Goal: Information Seeking & Learning: Learn about a topic

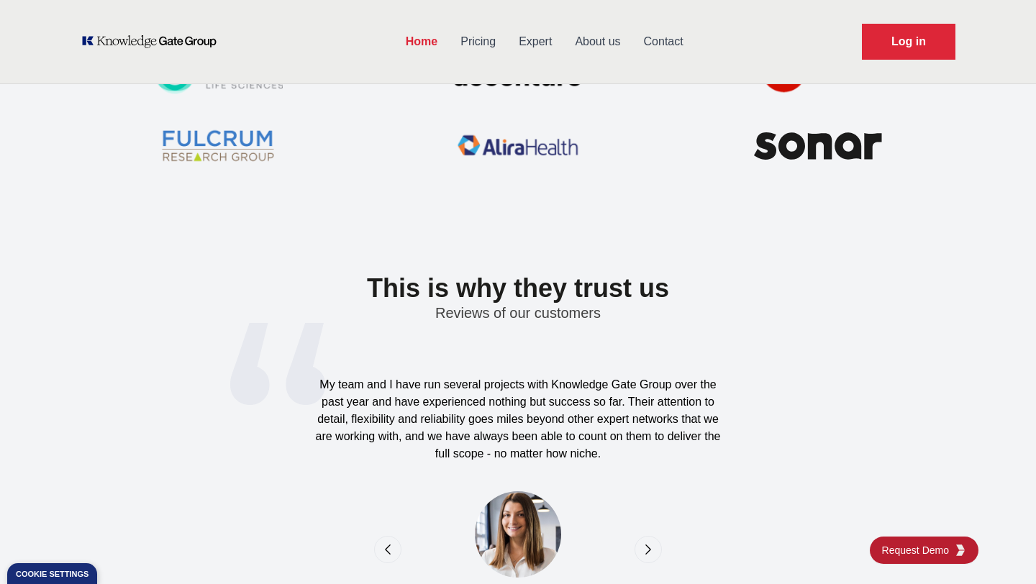
scroll to position [4440, 0]
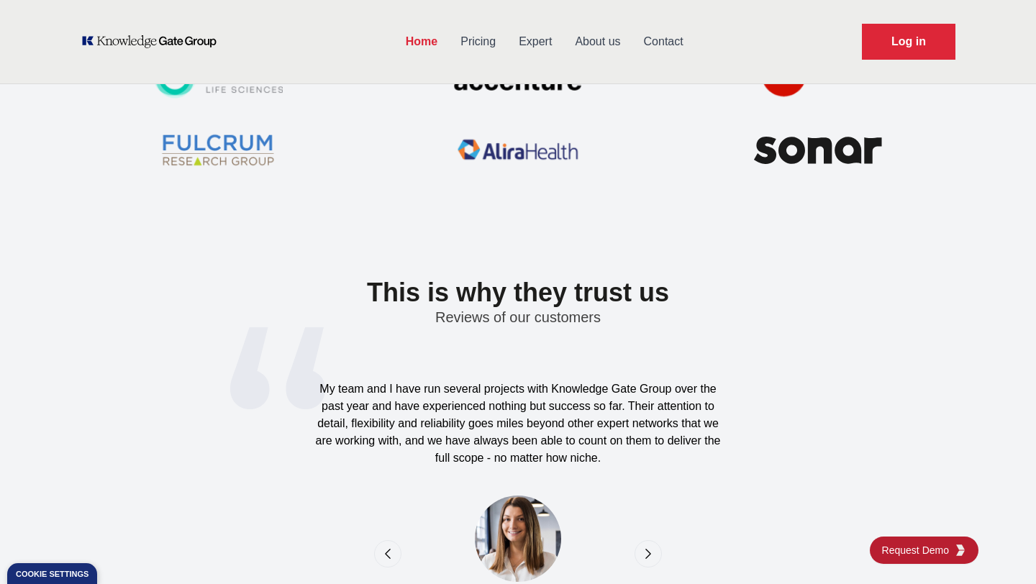
click at [654, 555] on icon "next" at bounding box center [648, 554] width 14 height 14
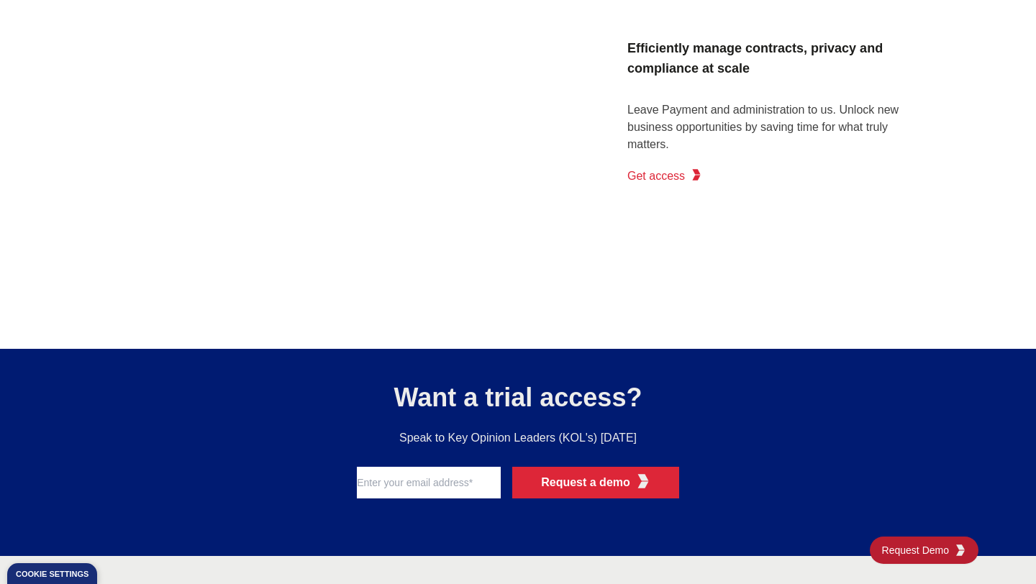
scroll to position [2586, 0]
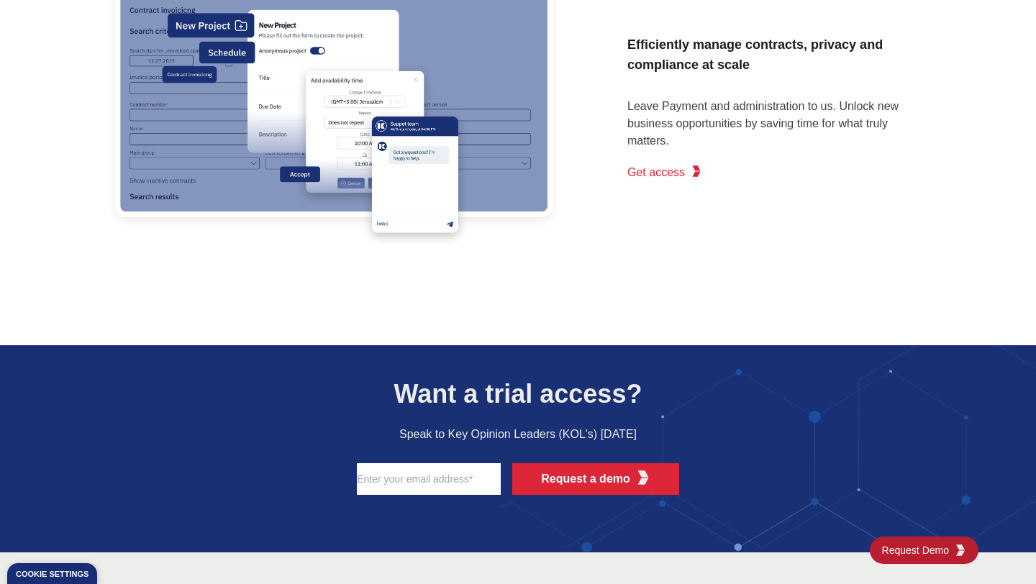
click at [648, 167] on span "Get access" at bounding box center [657, 172] width 58 height 17
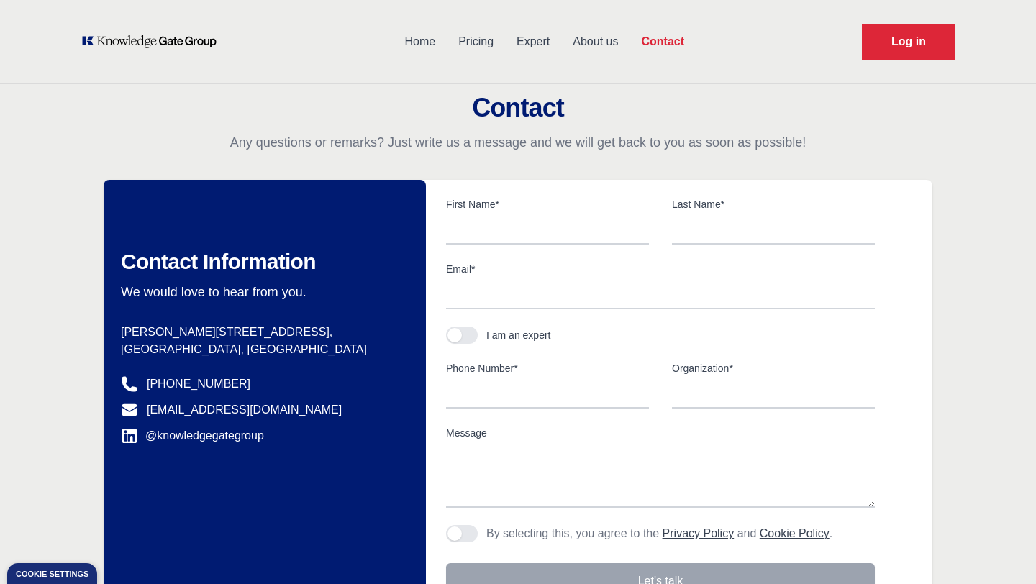
click at [417, 45] on link "Home" at bounding box center [420, 41] width 54 height 37
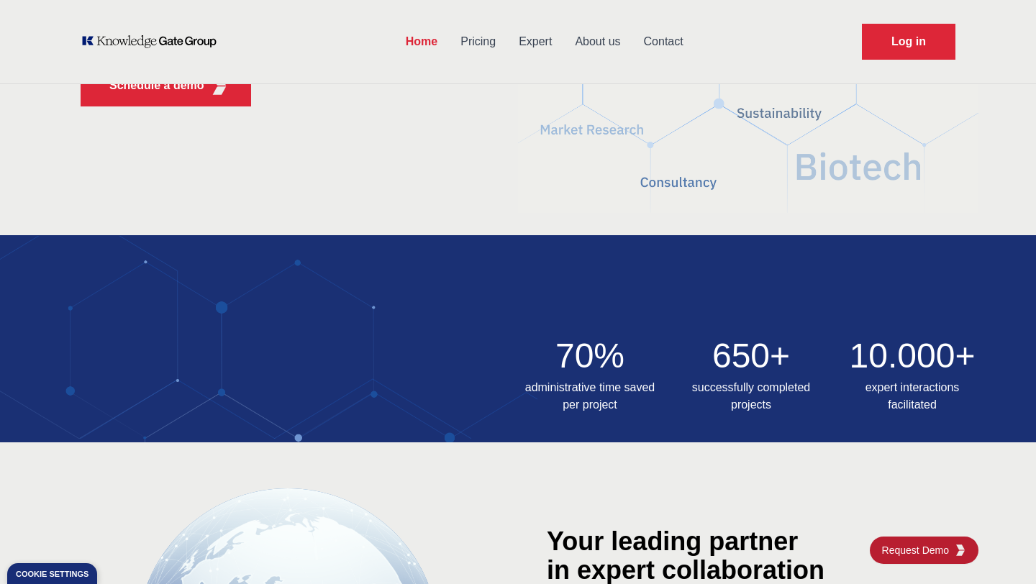
scroll to position [102, 0]
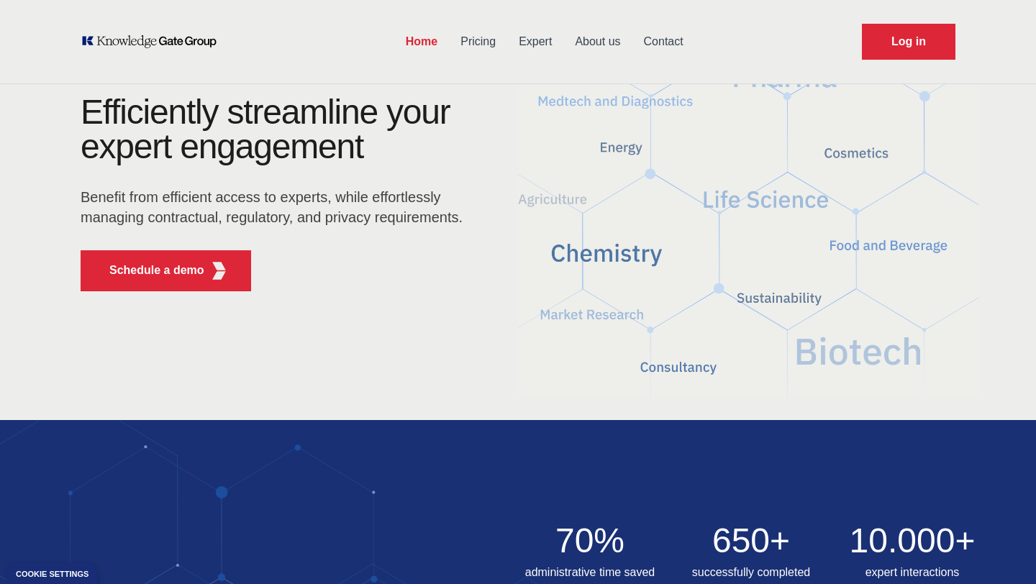
click at [471, 42] on link "Pricing" at bounding box center [478, 41] width 58 height 37
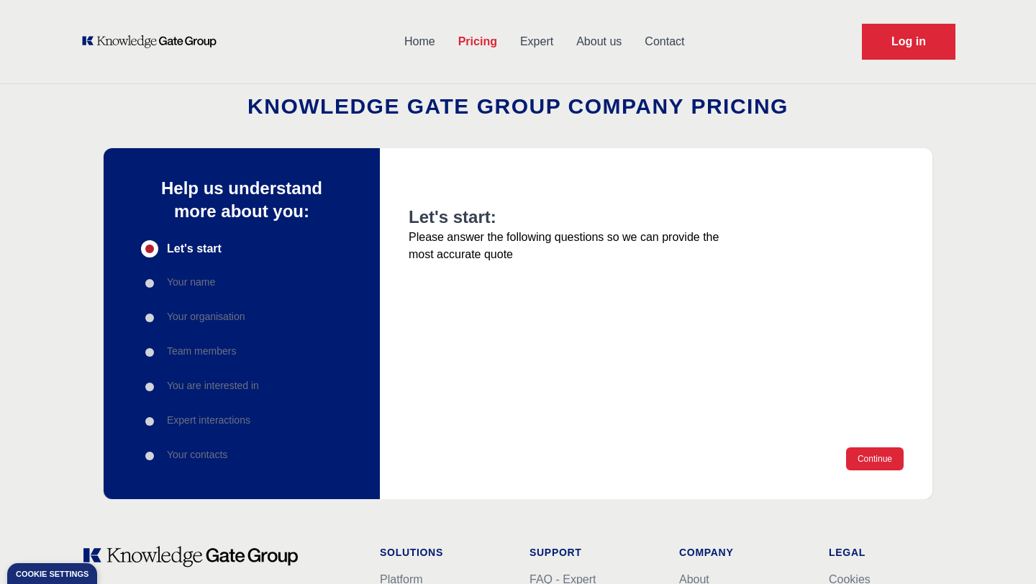
click at [515, 45] on link "Expert" at bounding box center [537, 41] width 56 height 37
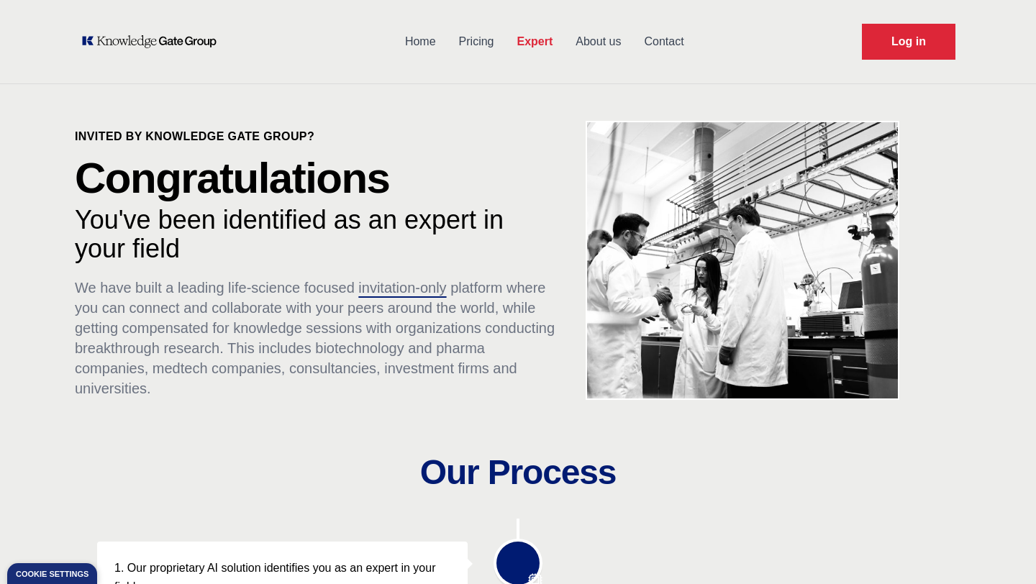
click at [592, 43] on link "About us" at bounding box center [598, 41] width 68 height 37
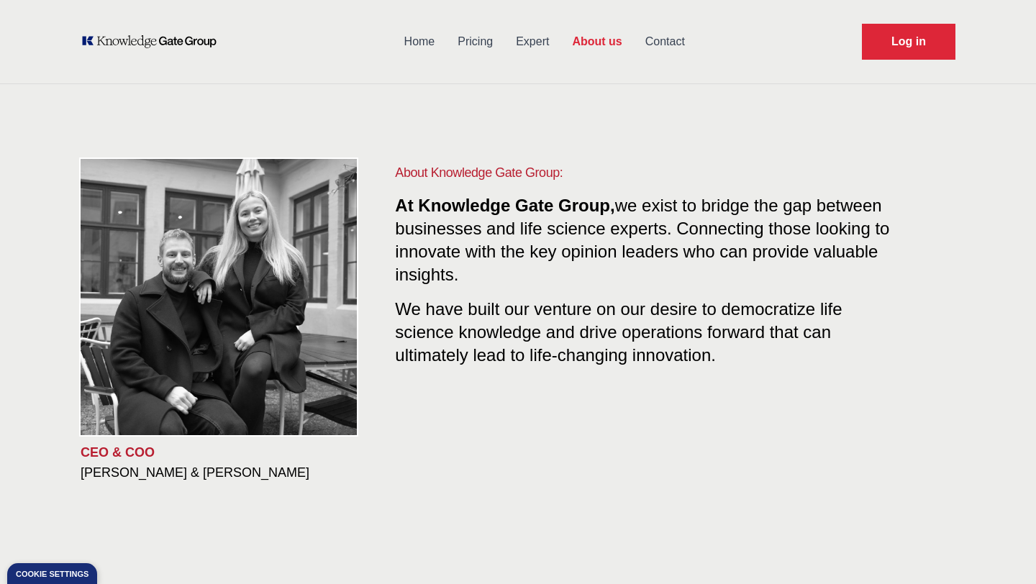
click at [652, 48] on link "Contact" at bounding box center [665, 41] width 63 height 37
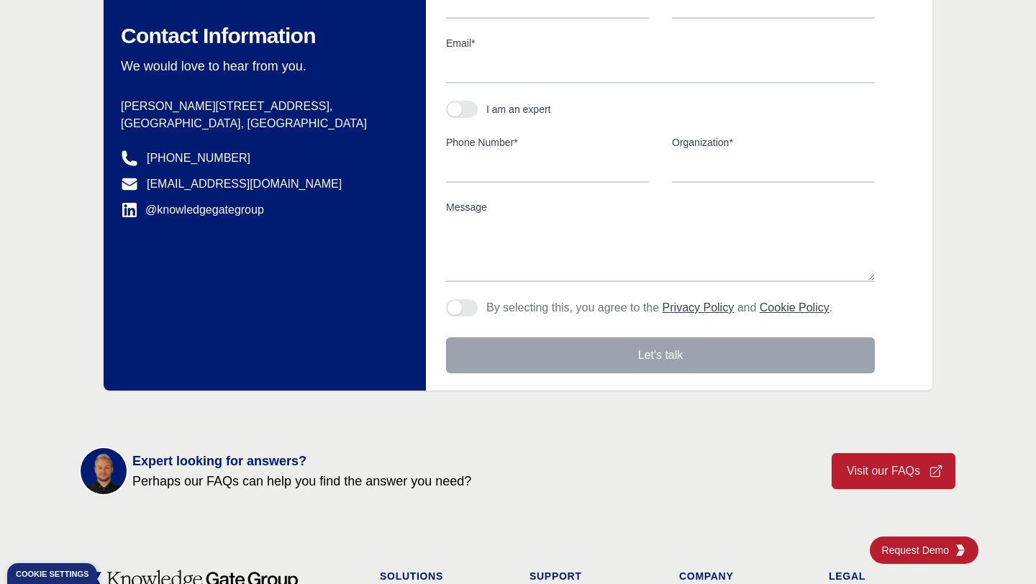
scroll to position [516, 0]
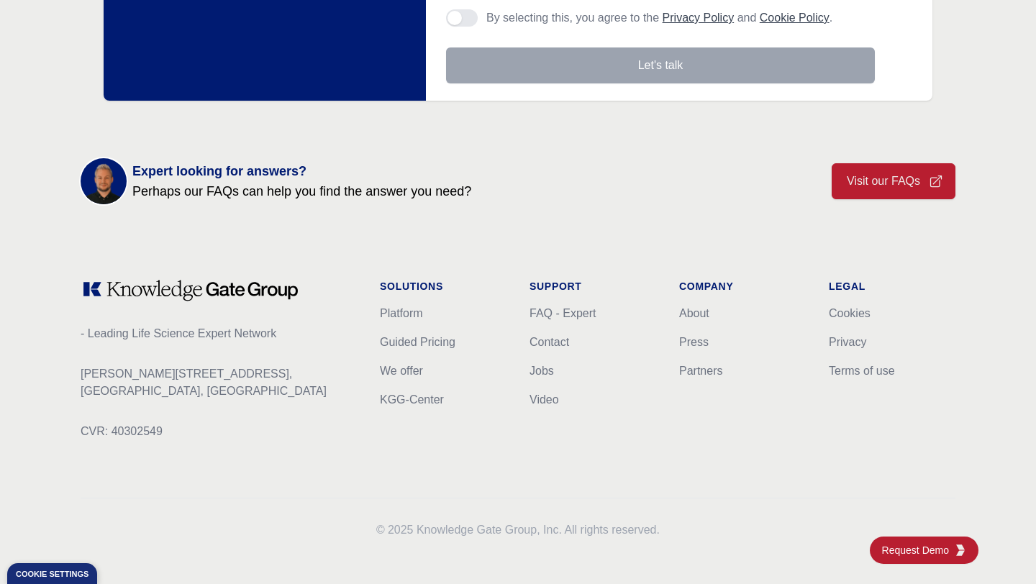
click at [175, 336] on p "- Leading Life Science Expert Network" at bounding box center [219, 333] width 276 height 17
click at [394, 313] on link "Platform" at bounding box center [401, 313] width 43 height 12
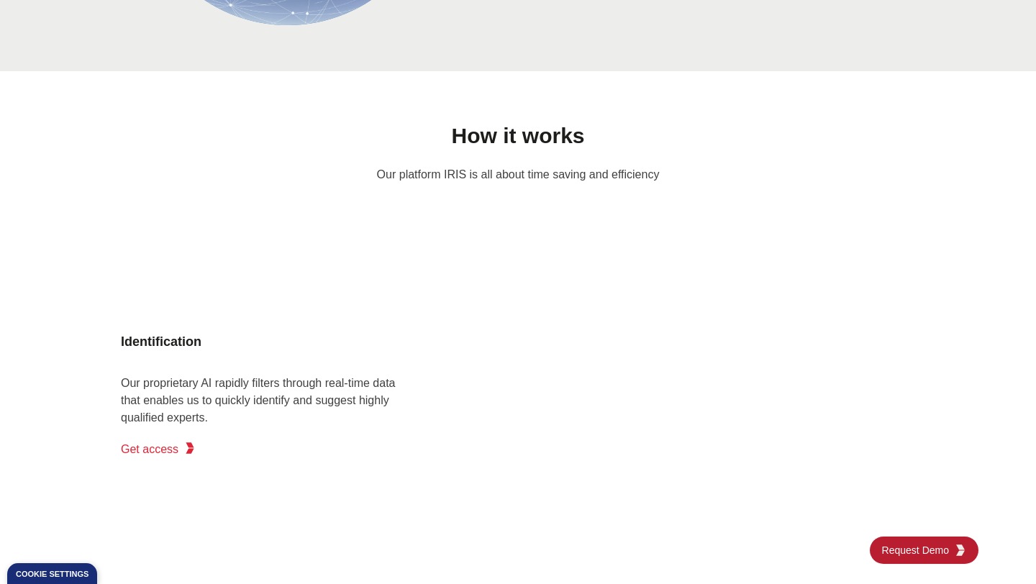
scroll to position [1126, 0]
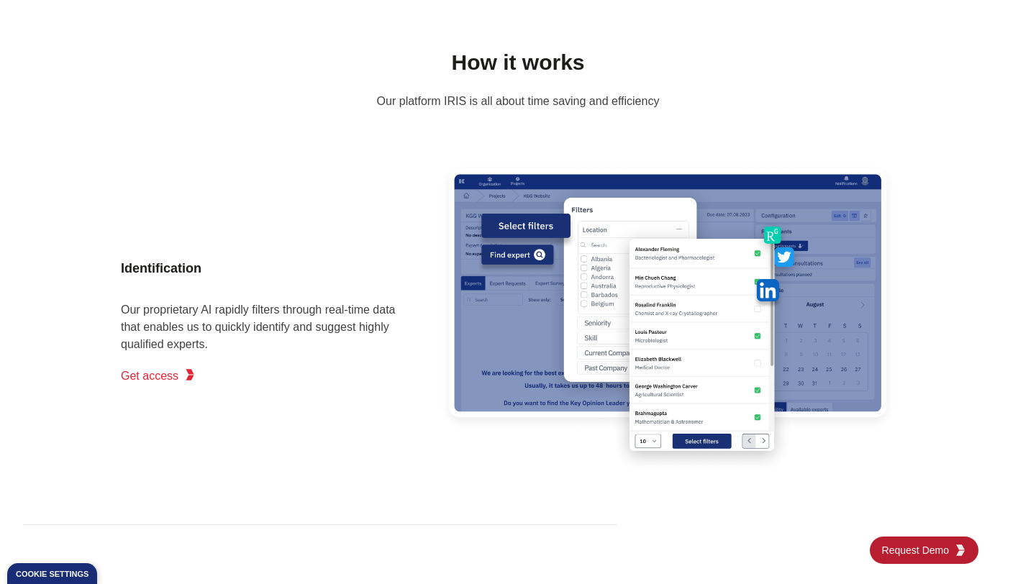
click at [158, 376] on span "Get access" at bounding box center [150, 376] width 58 height 17
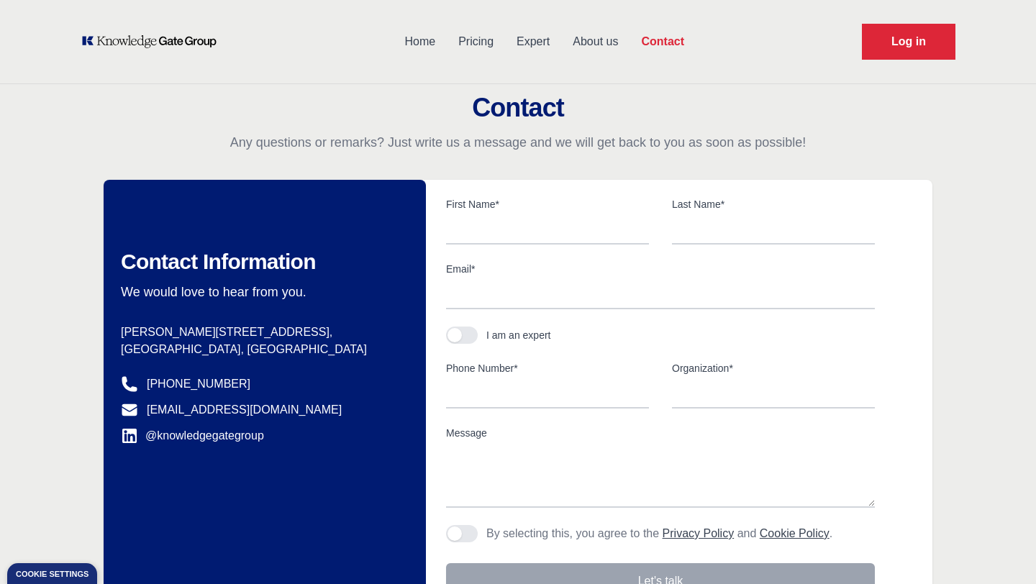
click at [579, 32] on link "About us" at bounding box center [595, 41] width 68 height 37
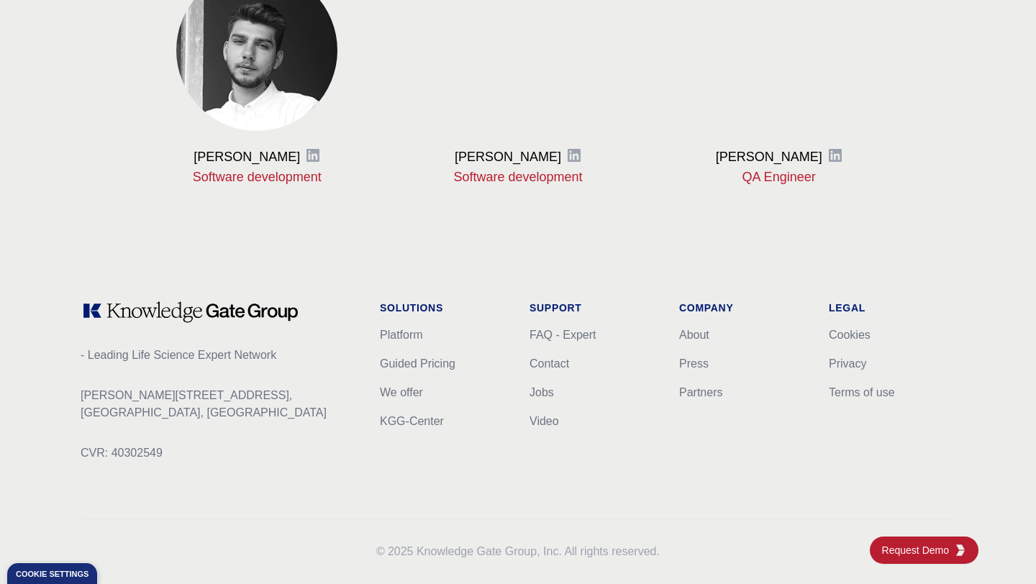
scroll to position [1832, 0]
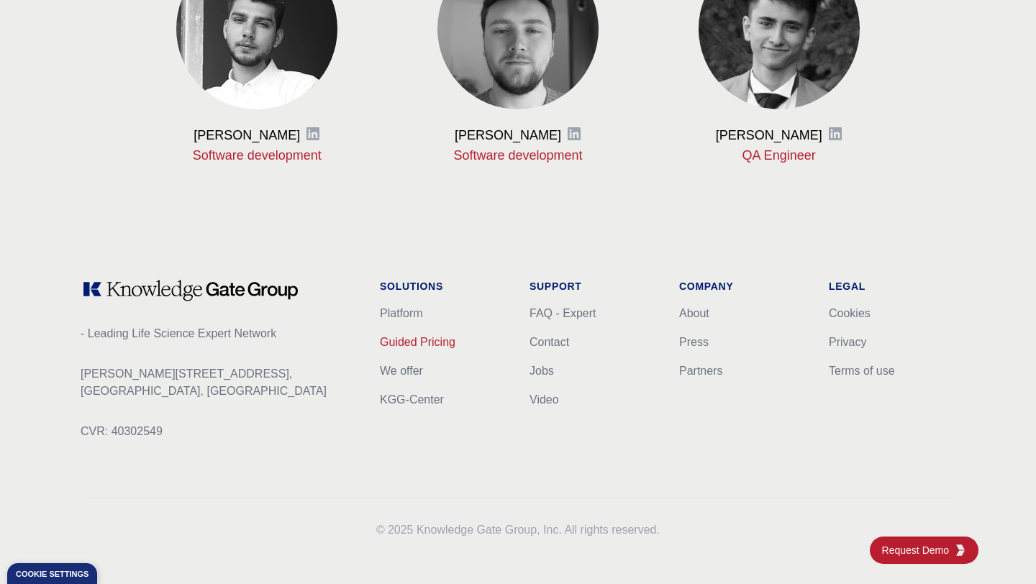
click at [399, 347] on link "Guided Pricing" at bounding box center [418, 342] width 76 height 12
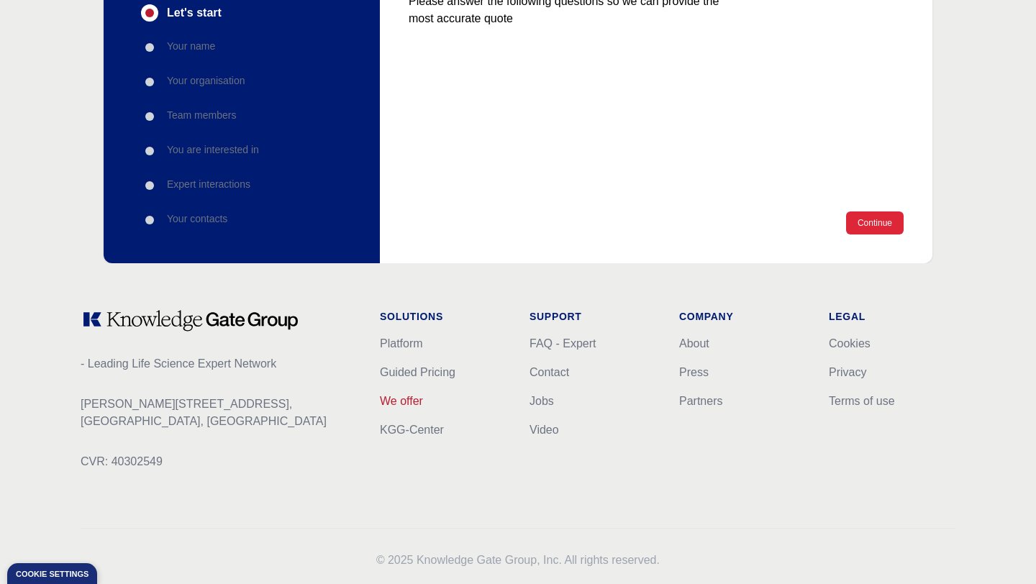
click at [402, 406] on link "We offer" at bounding box center [401, 401] width 43 height 12
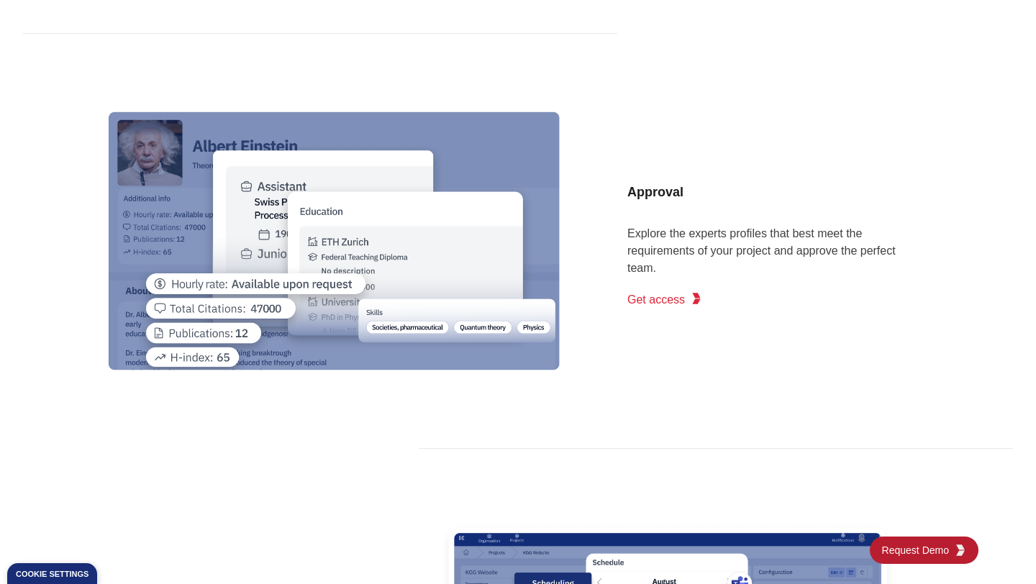
scroll to position [1616, 0]
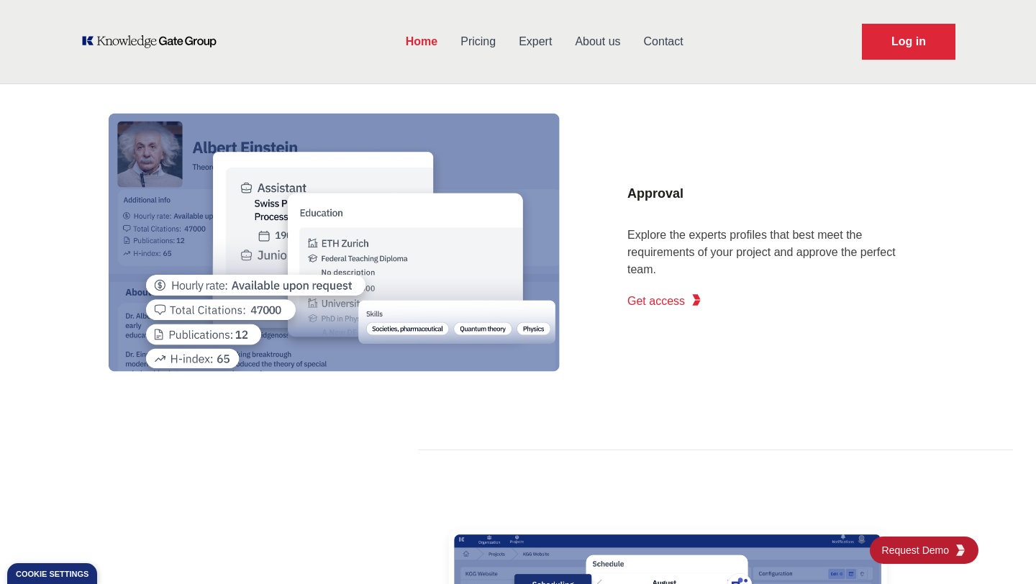
click at [663, 296] on span "Get access" at bounding box center [657, 301] width 58 height 17
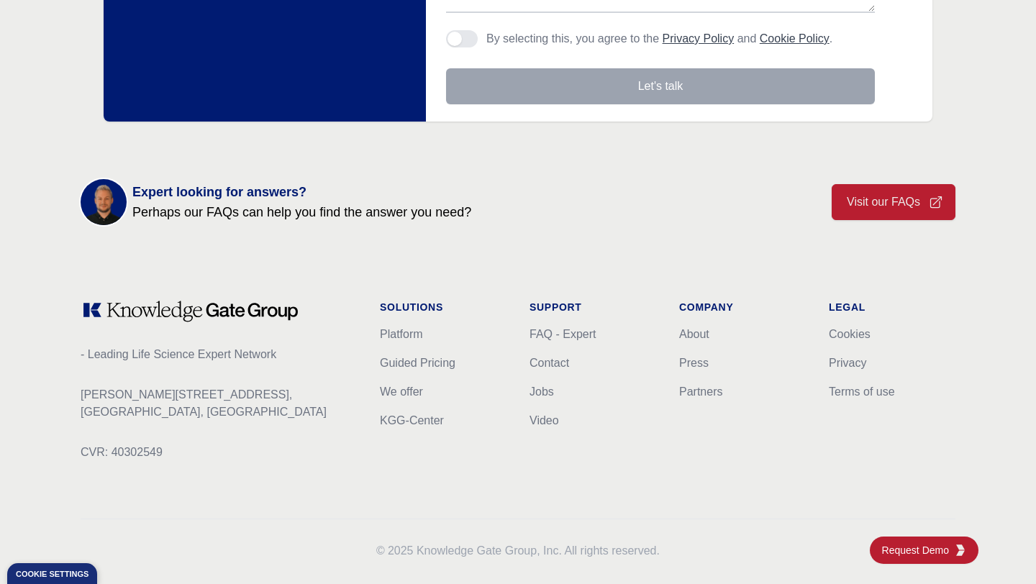
scroll to position [516, 0]
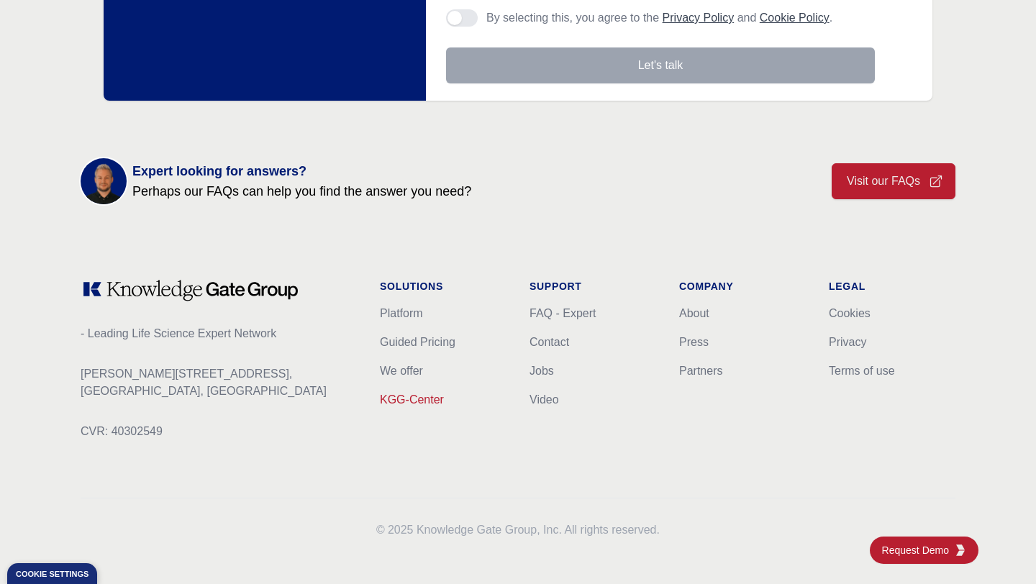
click at [416, 400] on link "KGG-Center" at bounding box center [412, 400] width 64 height 12
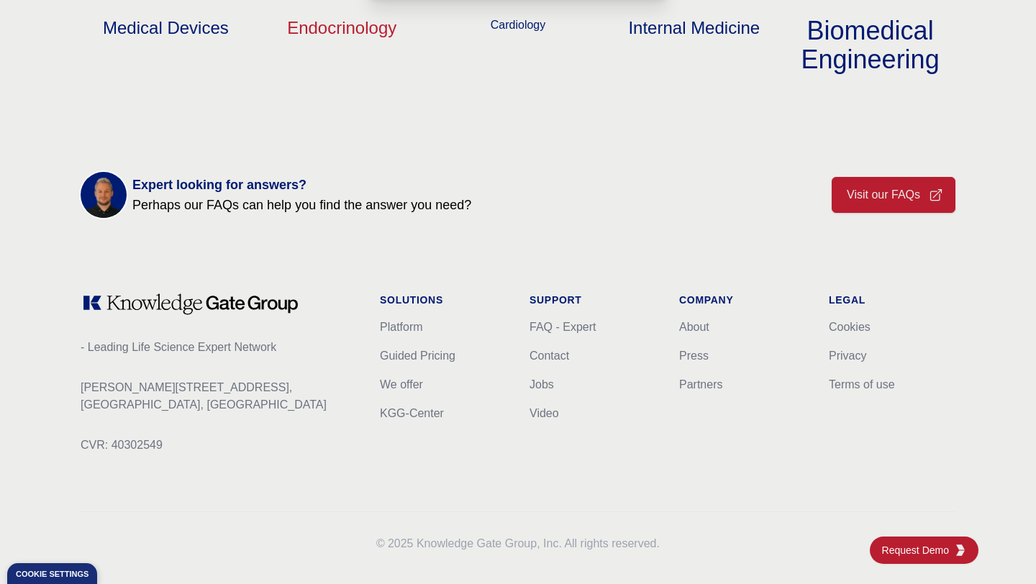
scroll to position [1762, 0]
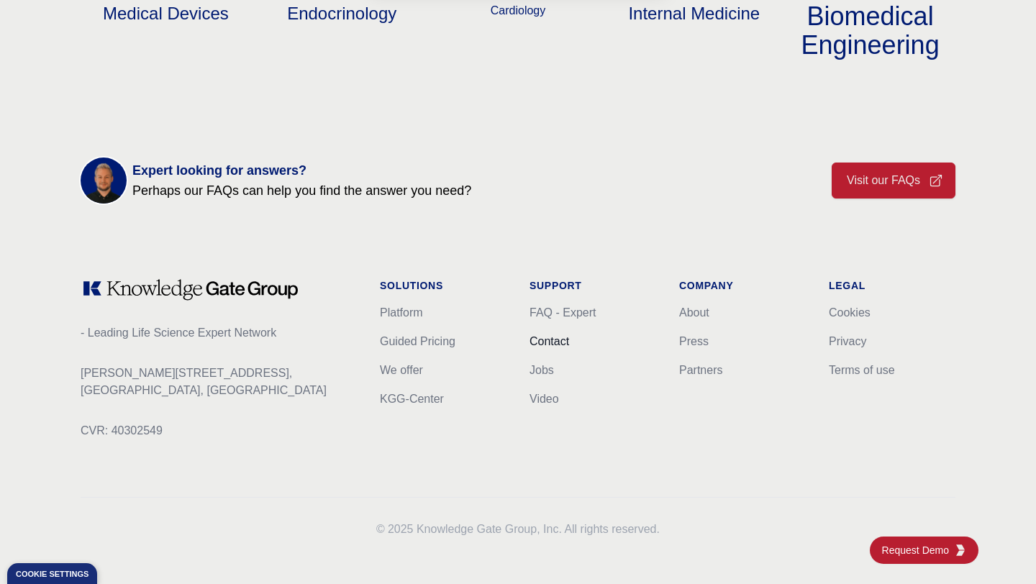
click at [538, 343] on link "Contact" at bounding box center [550, 341] width 40 height 12
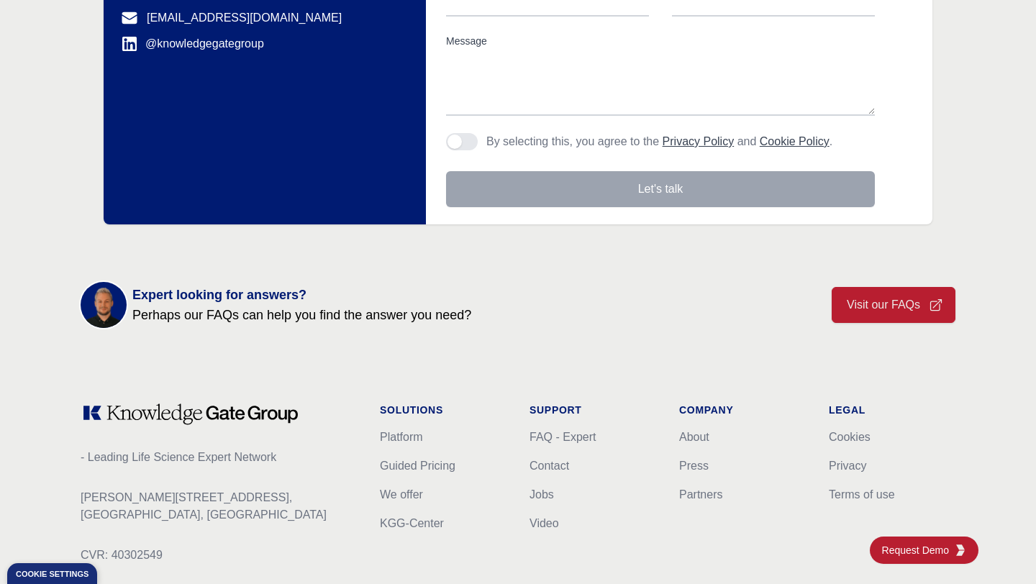
scroll to position [516, 0]
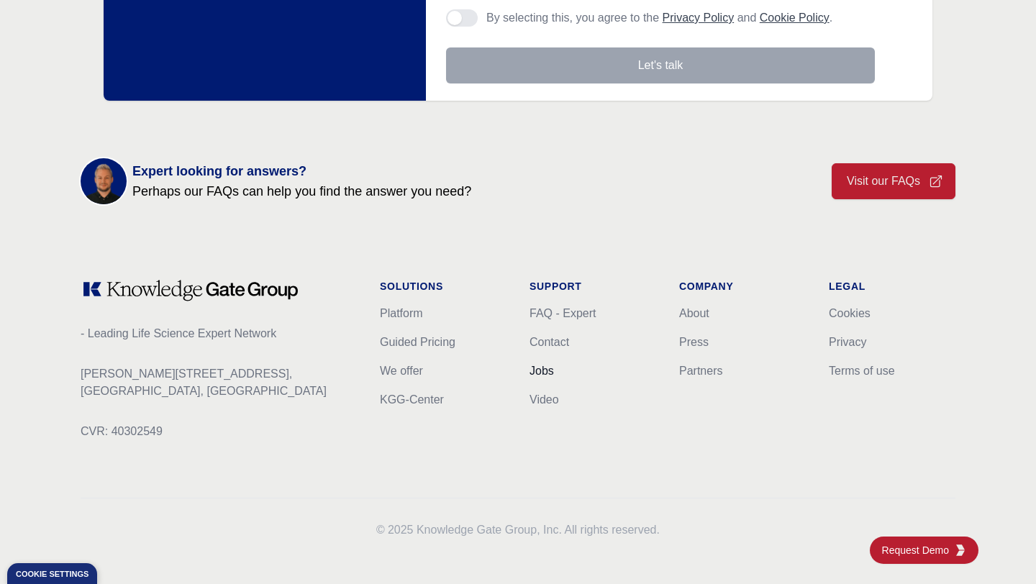
click at [540, 373] on link "Jobs" at bounding box center [542, 371] width 24 height 12
click at [543, 370] on link "Jobs" at bounding box center [542, 371] width 24 height 12
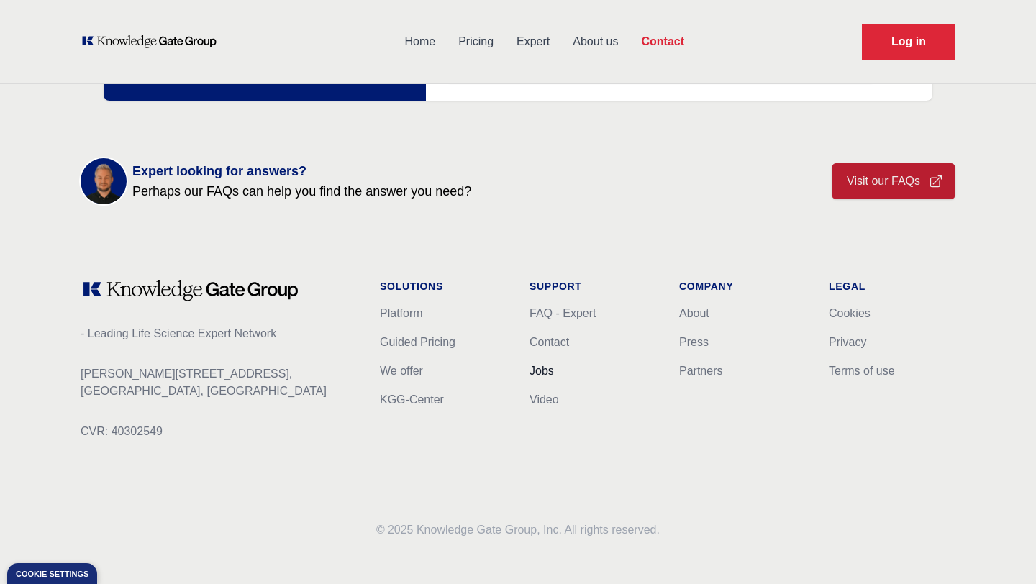
scroll to position [0, 0]
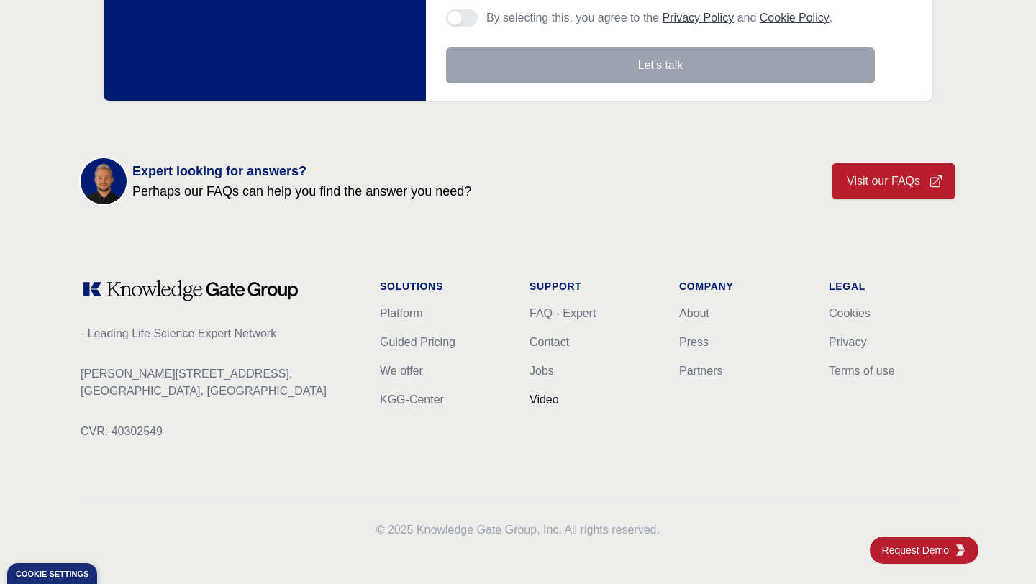
click at [537, 398] on link "Video" at bounding box center [545, 400] width 30 height 12
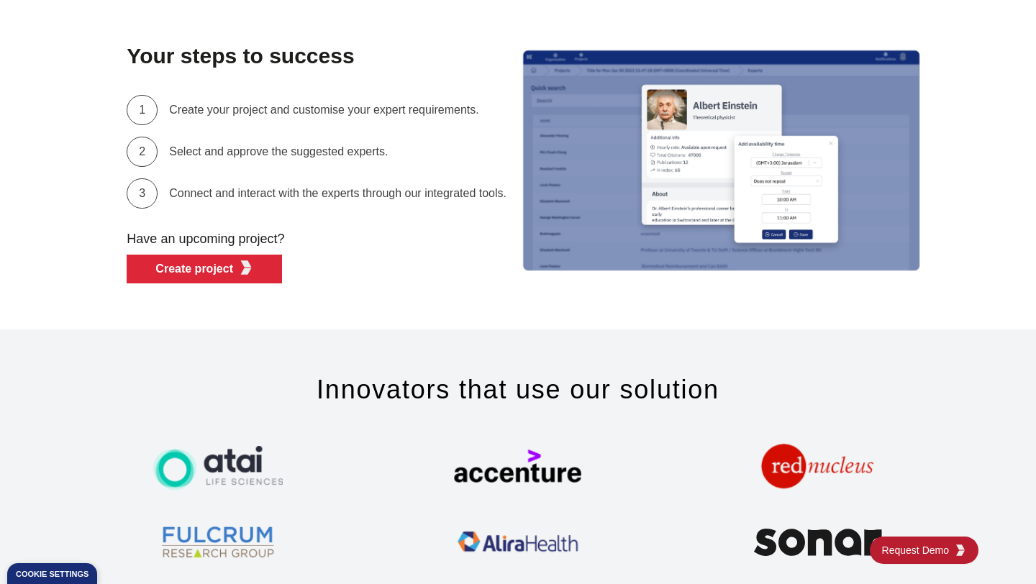
scroll to position [4083, 0]
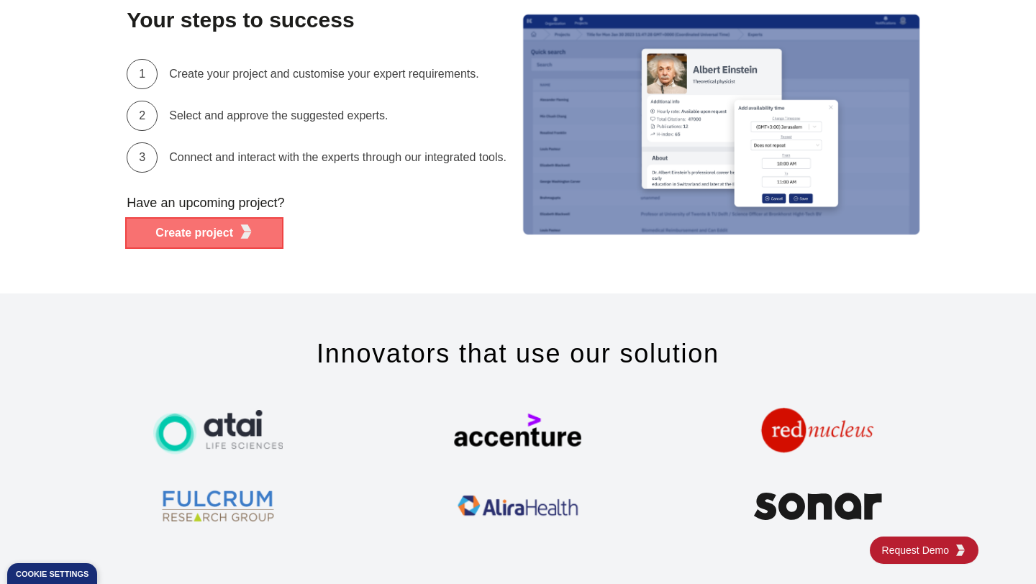
click at [204, 235] on p "Create project" at bounding box center [194, 233] width 78 height 17
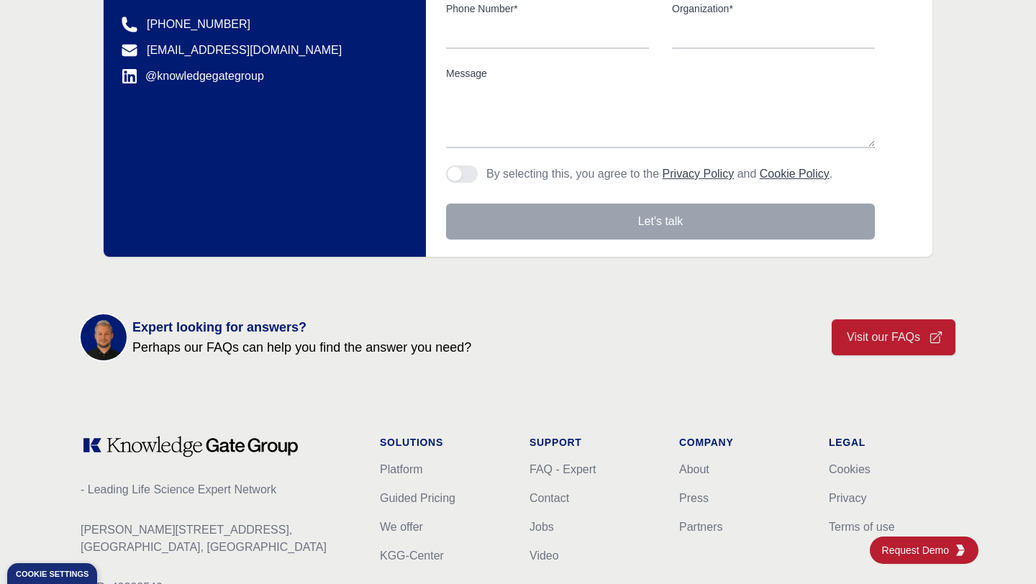
scroll to position [516, 0]
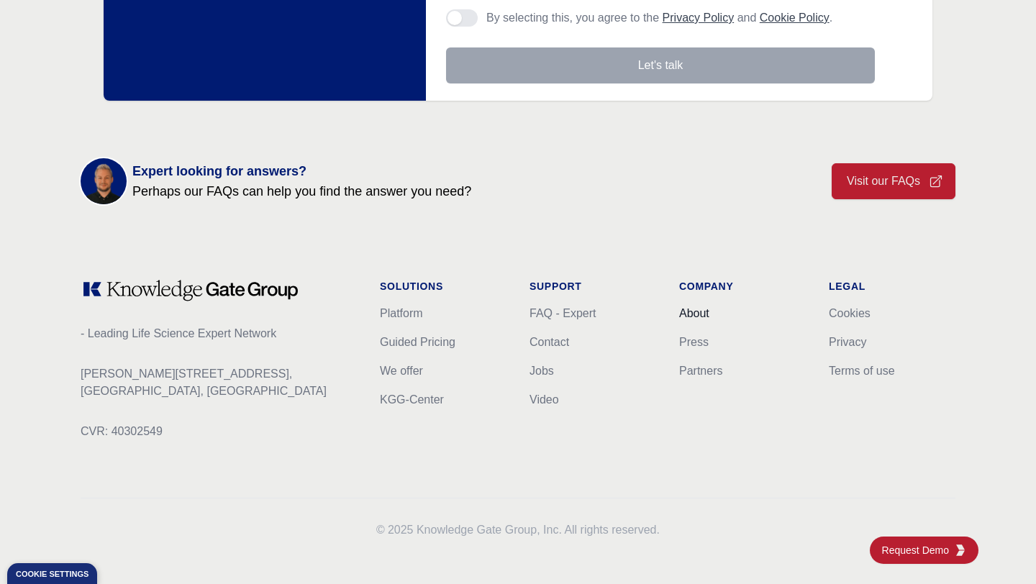
click at [687, 309] on link "About" at bounding box center [694, 313] width 30 height 12
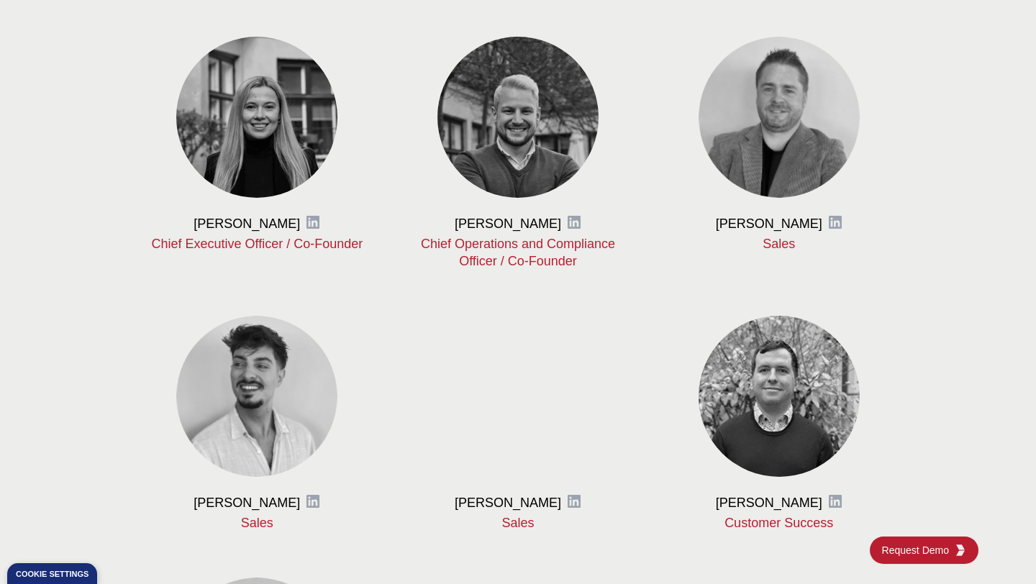
scroll to position [725, 0]
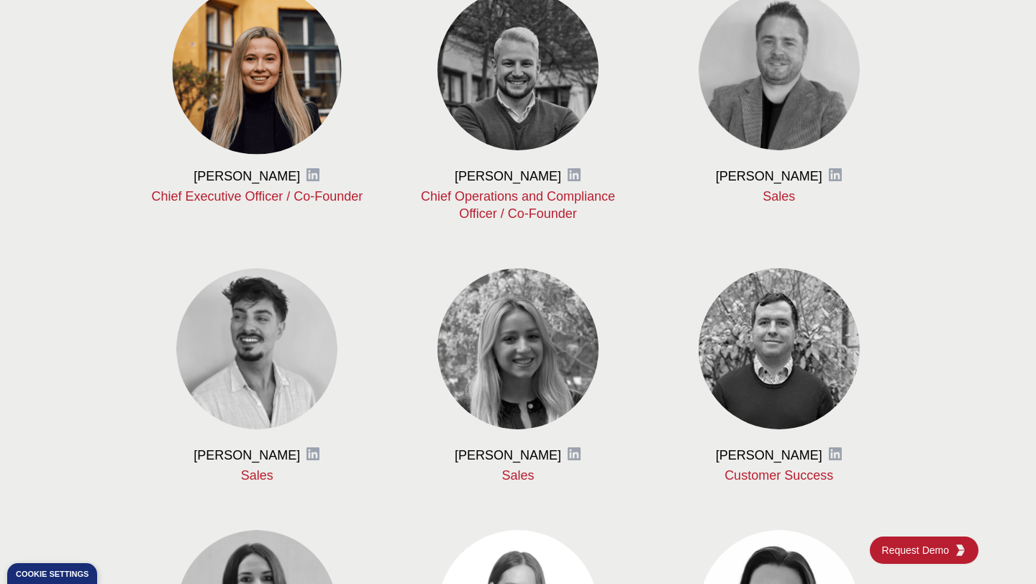
click at [250, 119] on img at bounding box center [257, 69] width 169 height 169
click at [232, 82] on img at bounding box center [257, 69] width 169 height 169
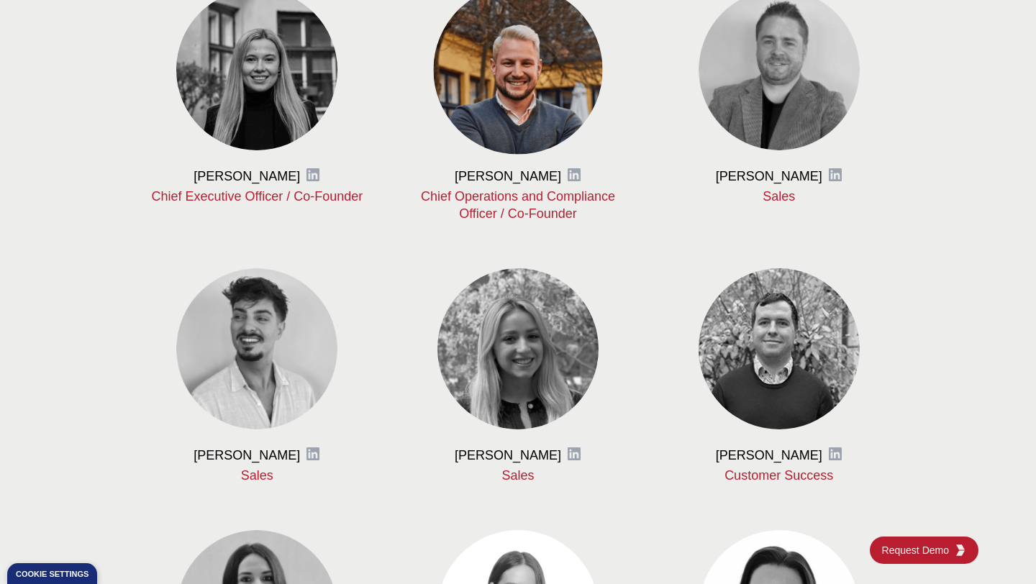
click at [467, 78] on img at bounding box center [517, 69] width 169 height 169
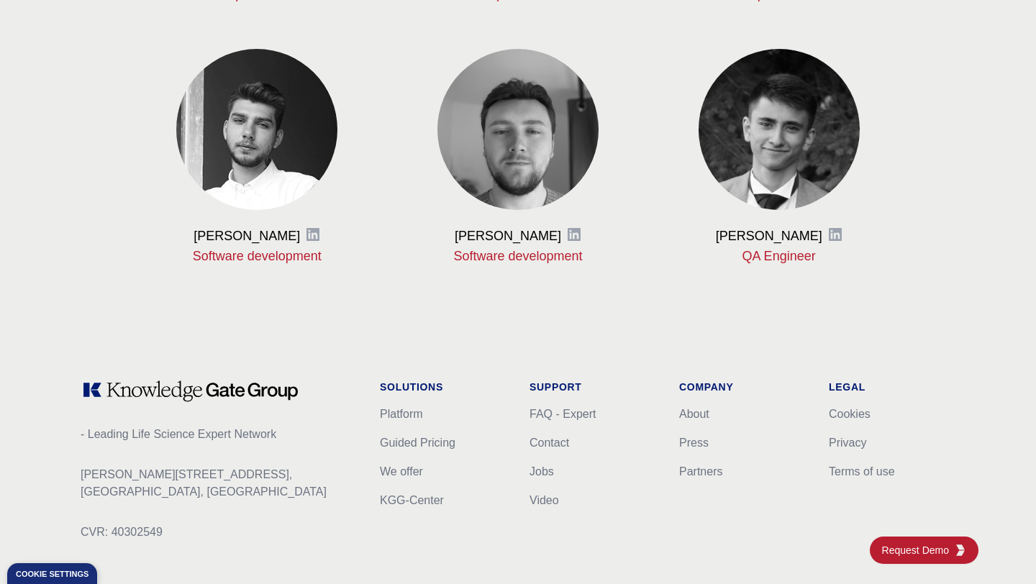
scroll to position [1832, 0]
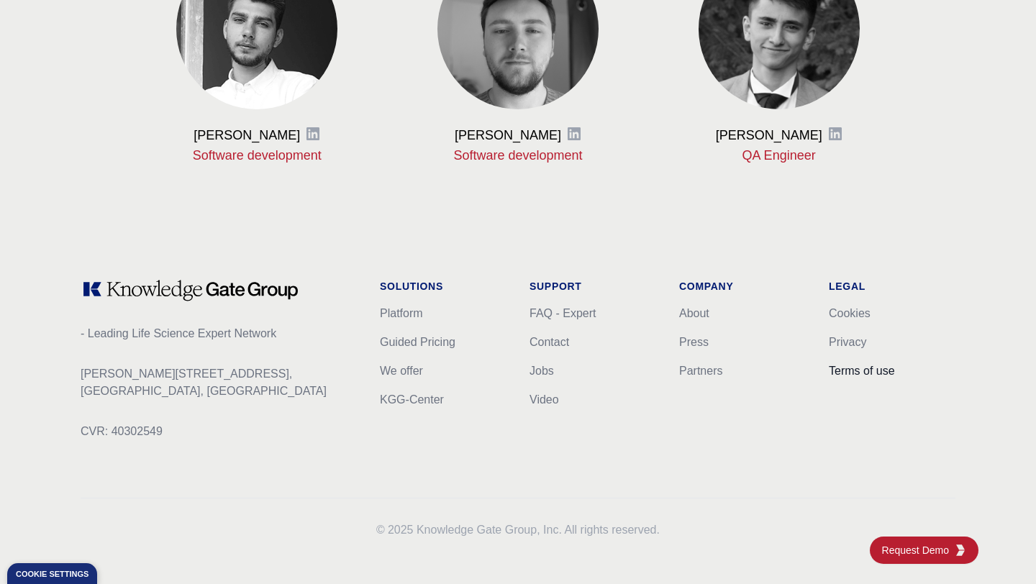
click at [853, 374] on link "Terms of use" at bounding box center [862, 371] width 66 height 12
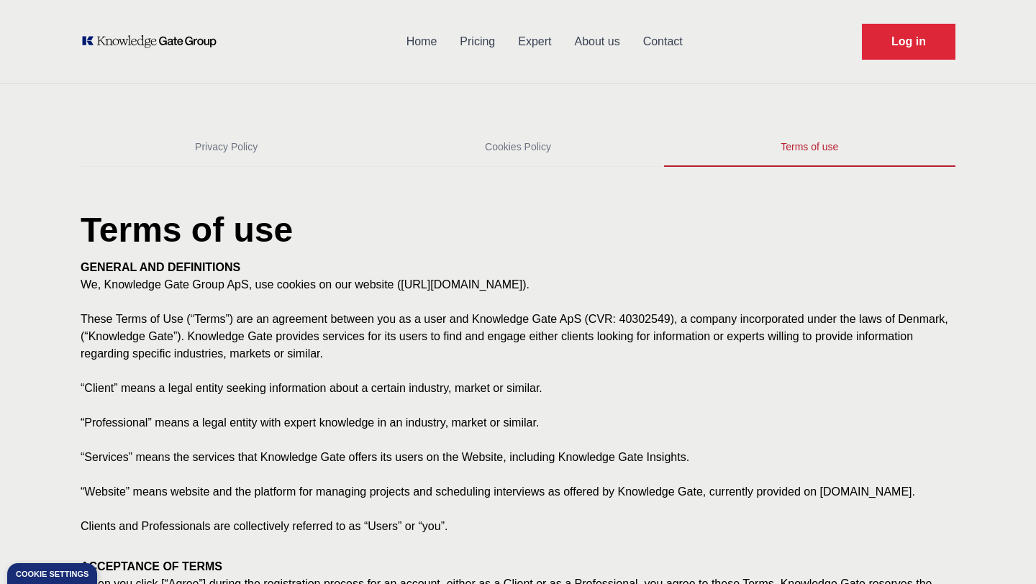
scroll to position [19, 0]
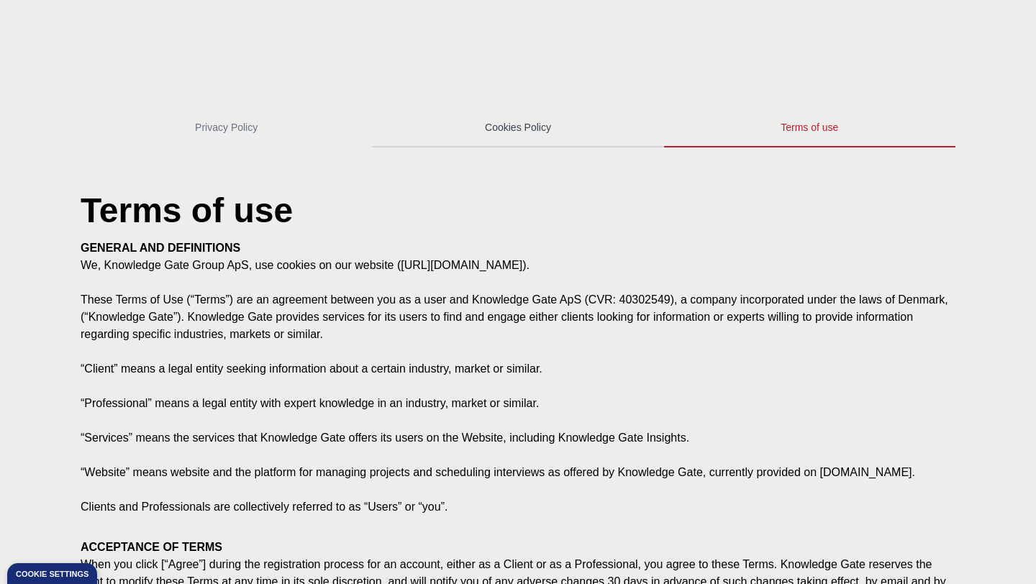
click at [515, 127] on link "Cookies Policy" at bounding box center [517, 128] width 291 height 39
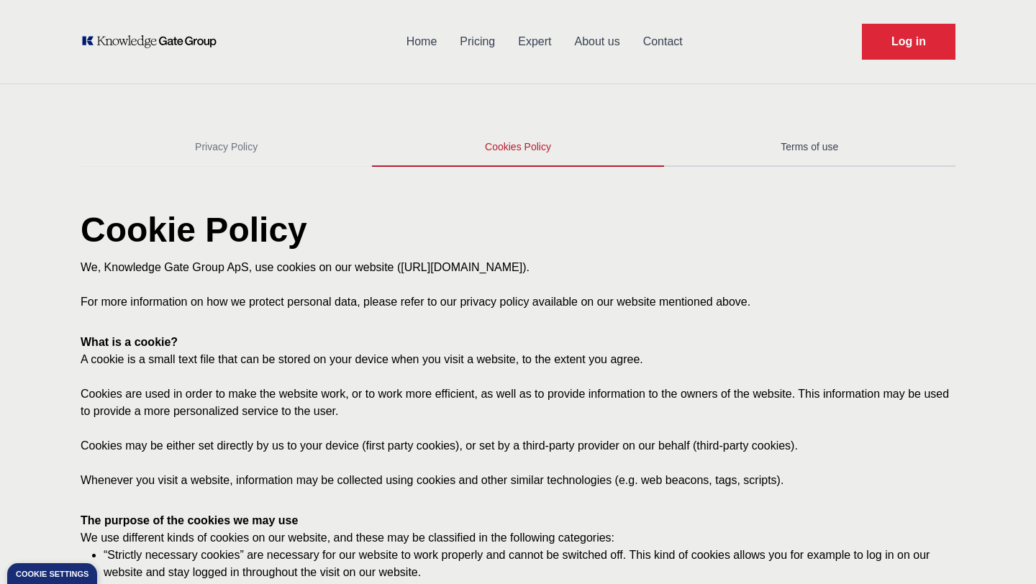
click at [777, 148] on link "Terms of use" at bounding box center [809, 147] width 291 height 39
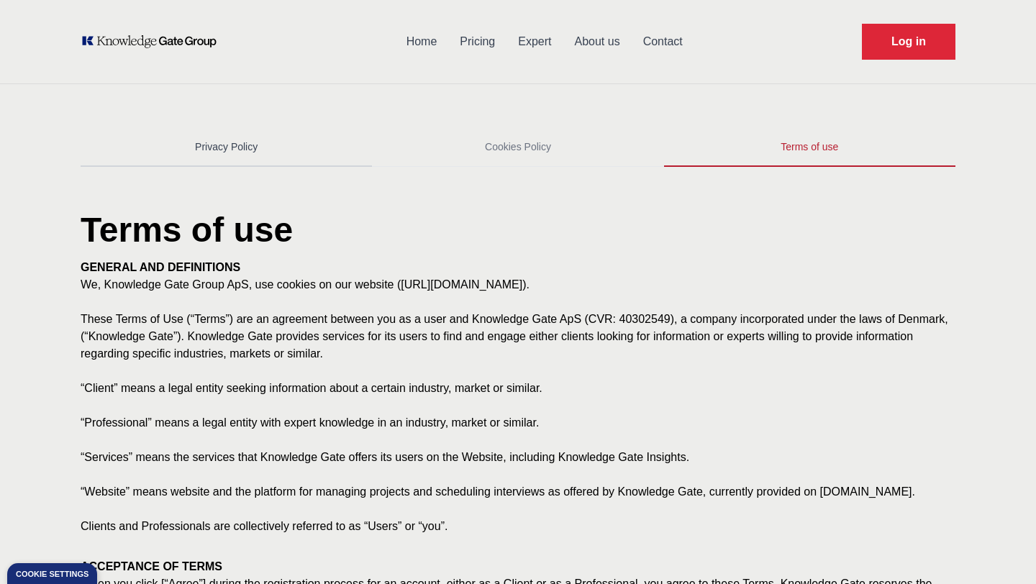
click at [214, 145] on link "Privacy Policy" at bounding box center [226, 147] width 291 height 39
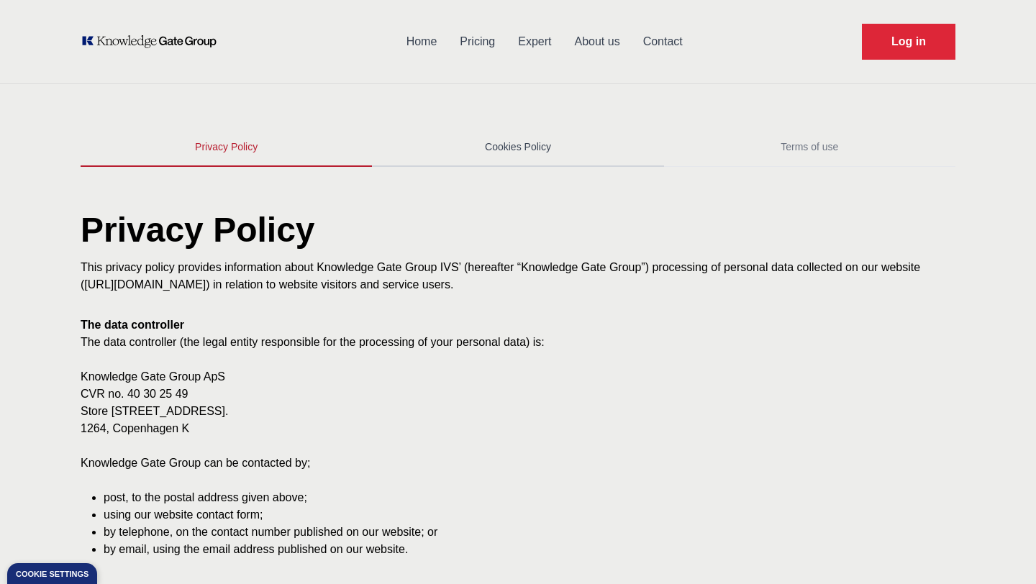
click at [499, 148] on link "Cookies Policy" at bounding box center [517, 147] width 291 height 39
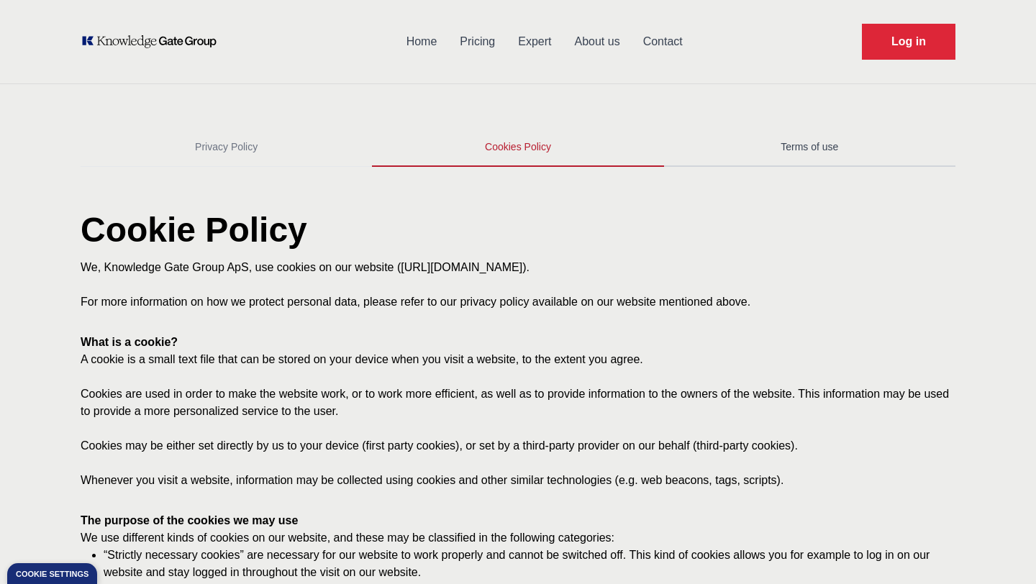
click at [834, 150] on link "Terms of use" at bounding box center [809, 147] width 291 height 39
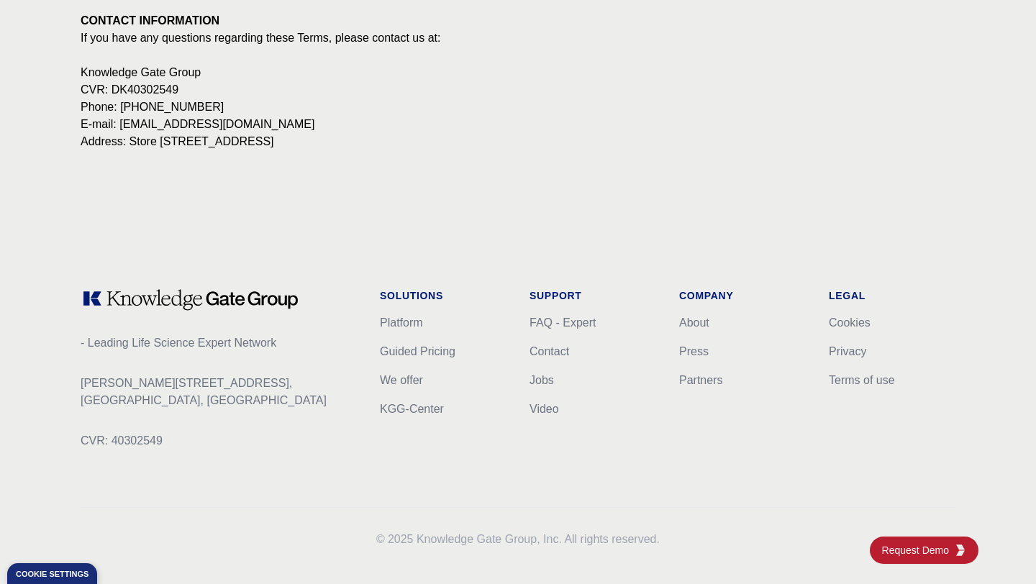
scroll to position [2692, 0]
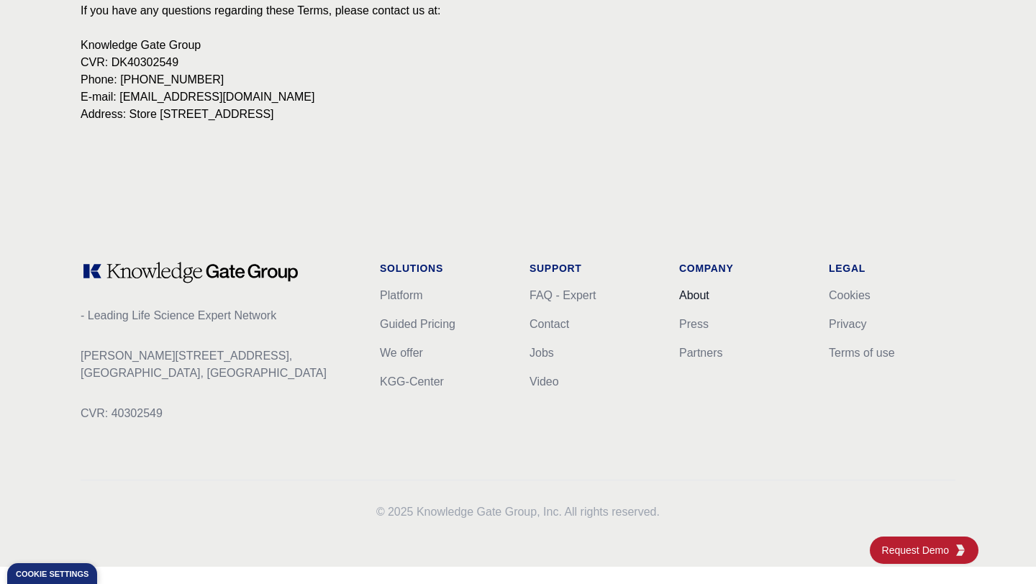
click at [698, 302] on link "About" at bounding box center [694, 295] width 30 height 12
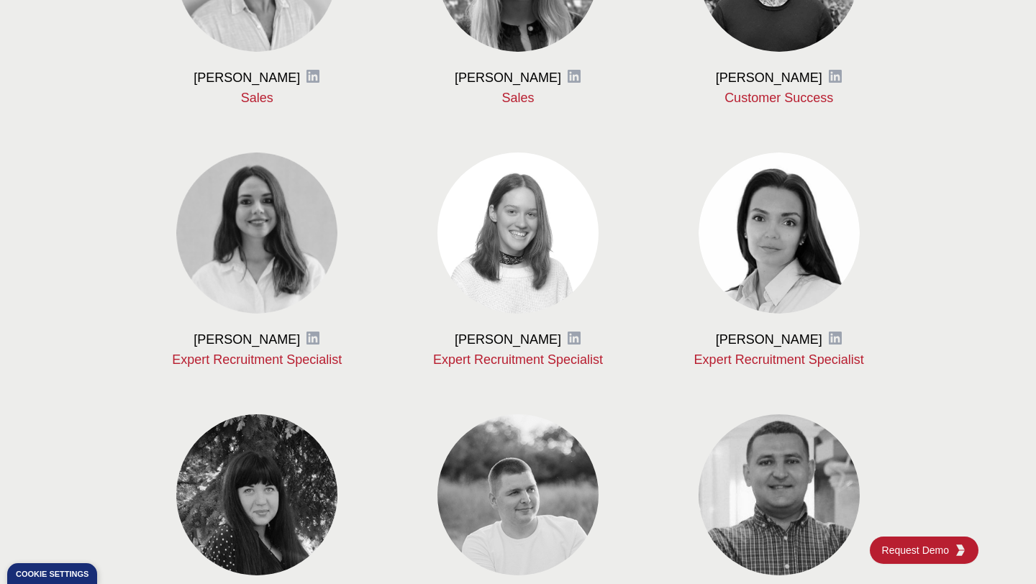
scroll to position [1832, 0]
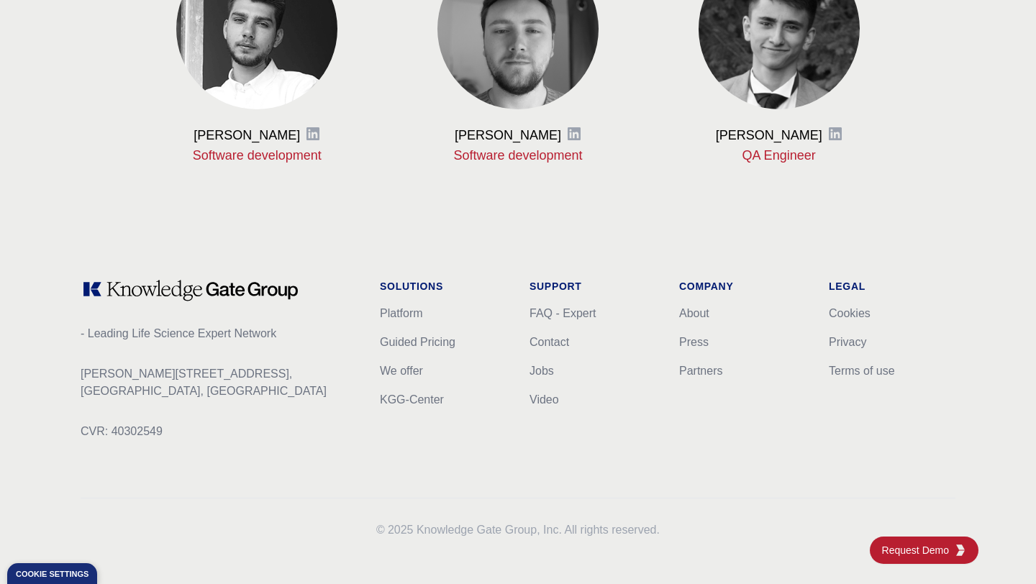
click at [701, 378] on li "Partners" at bounding box center [742, 371] width 127 height 17
click at [697, 376] on link "Partners" at bounding box center [700, 371] width 43 height 12
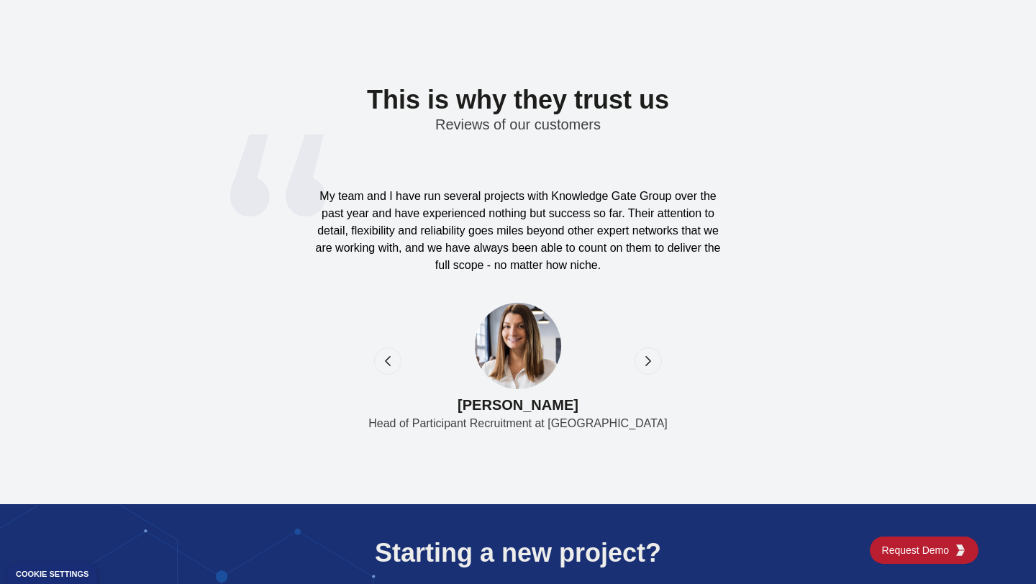
scroll to position [4638, 0]
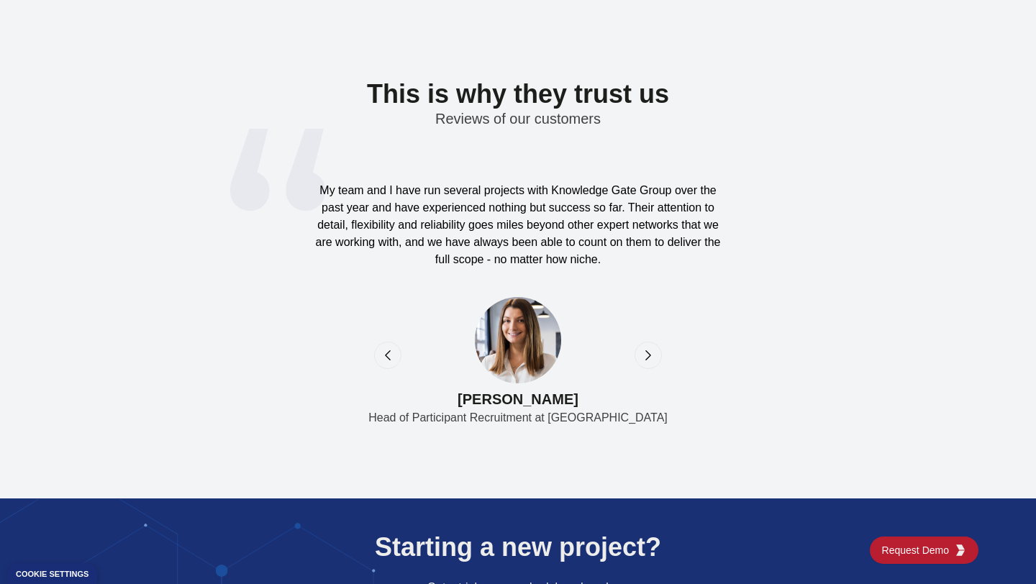
click at [649, 353] on icon "next" at bounding box center [648, 355] width 4 height 9
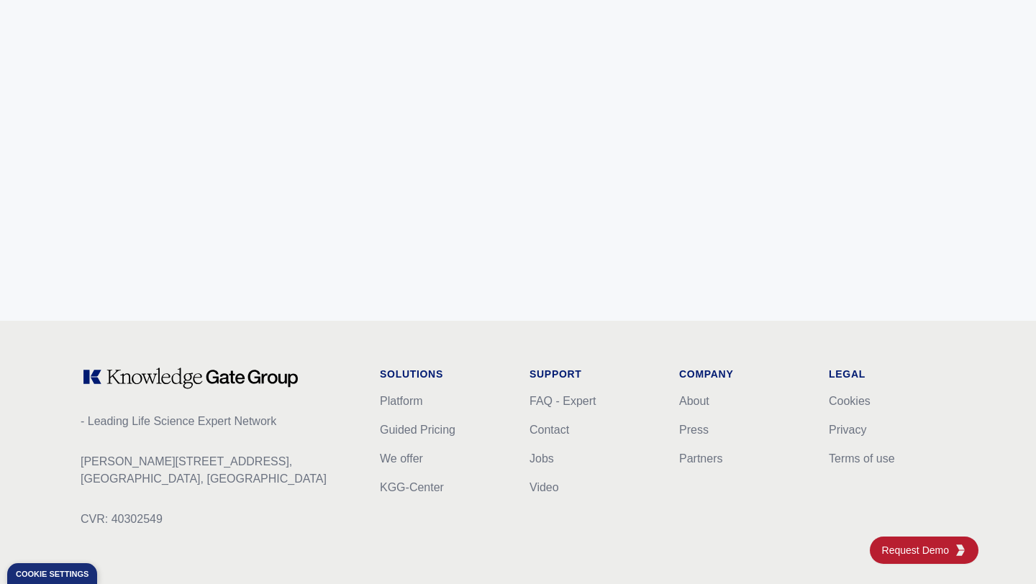
scroll to position [5764, 0]
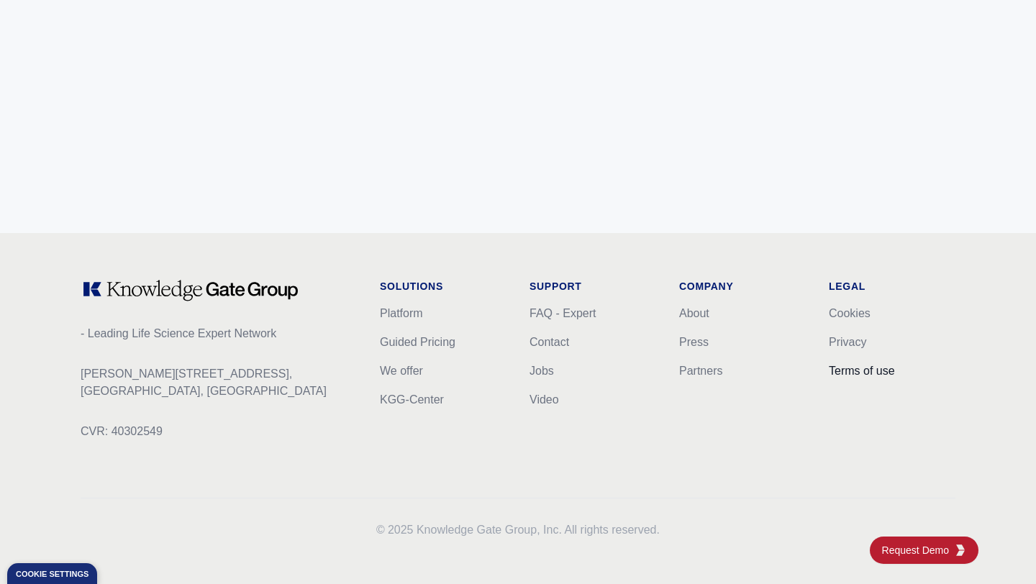
click at [851, 376] on link "Terms of use" at bounding box center [862, 371] width 66 height 12
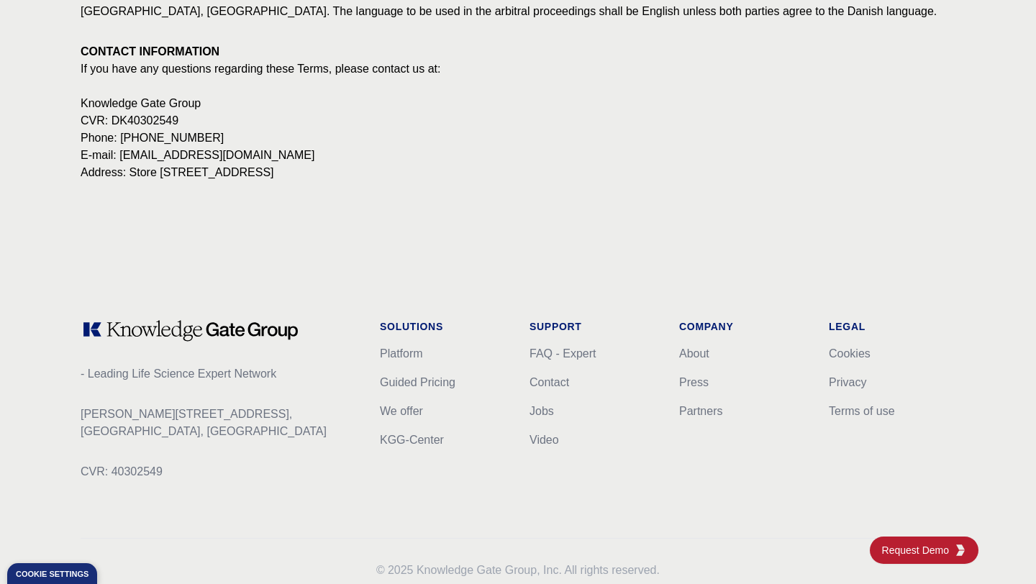
scroll to position [2692, 0]
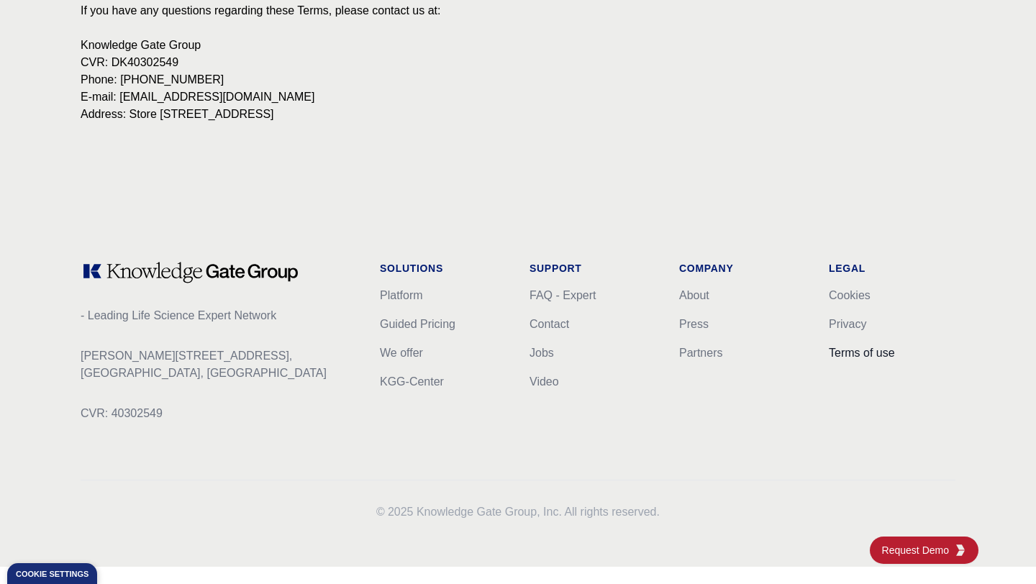
click at [842, 359] on link "Terms of use" at bounding box center [862, 353] width 66 height 12
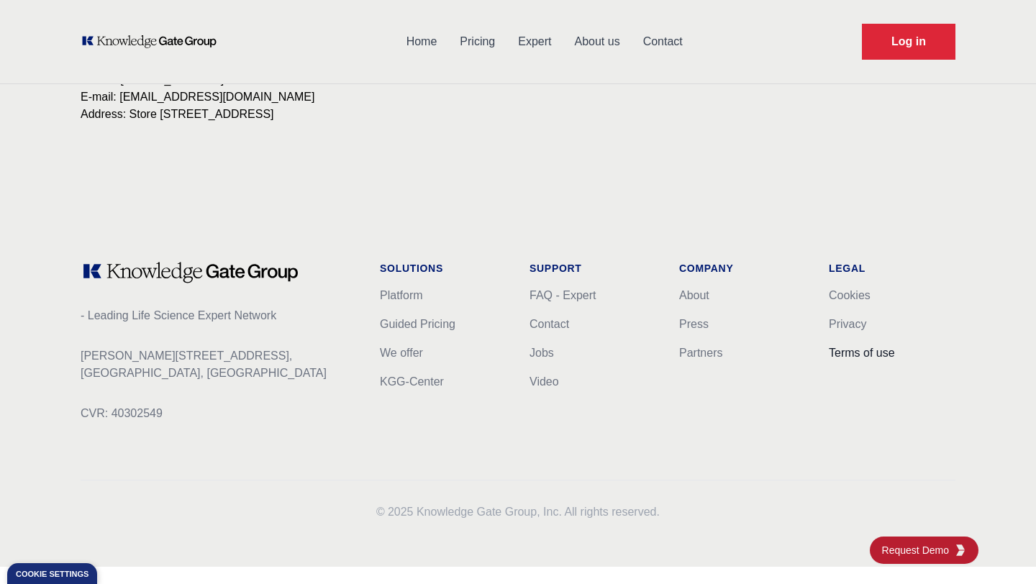
scroll to position [0, 0]
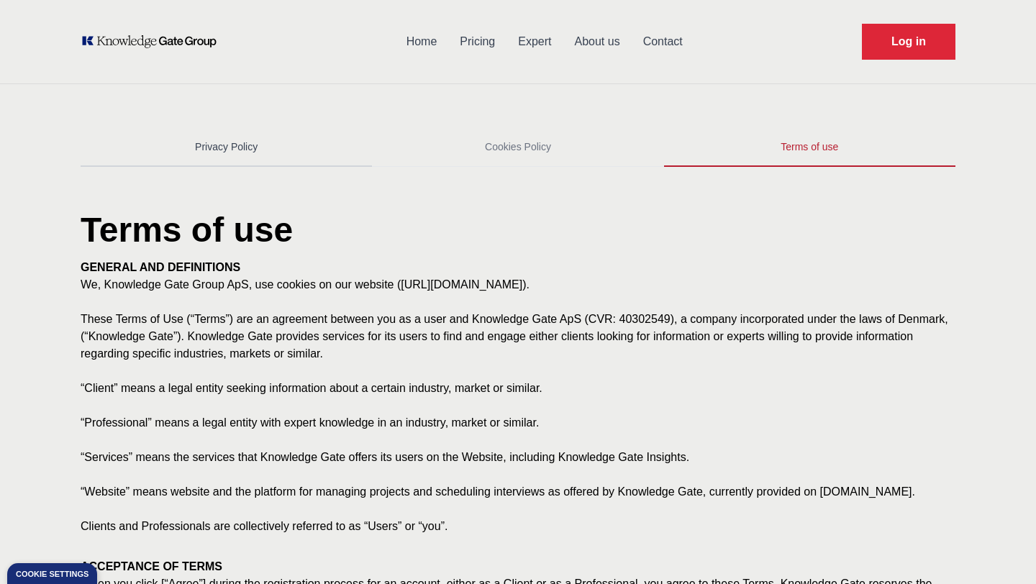
click at [245, 161] on link "Privacy Policy" at bounding box center [226, 147] width 291 height 39
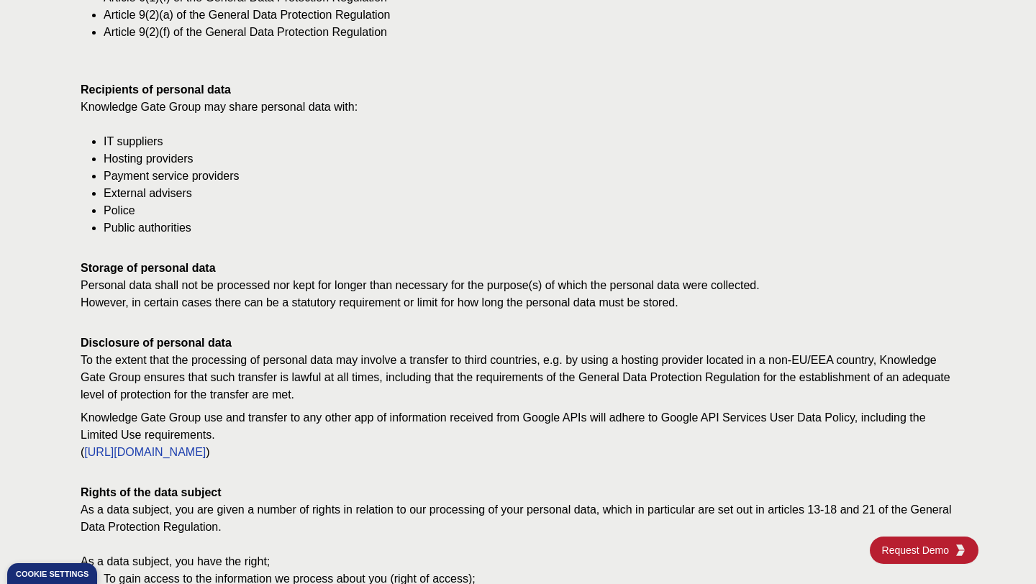
scroll to position [979, 0]
click at [206, 453] on p "[URL][DOMAIN_NAME]" at bounding box center [145, 451] width 122 height 17
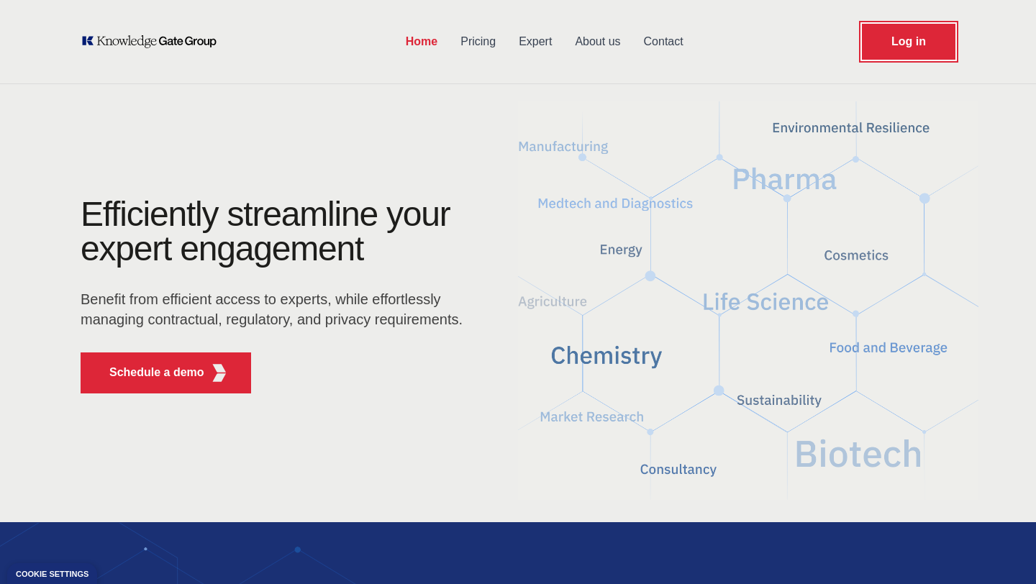
click at [893, 45] on link "Log in" at bounding box center [909, 42] width 94 height 36
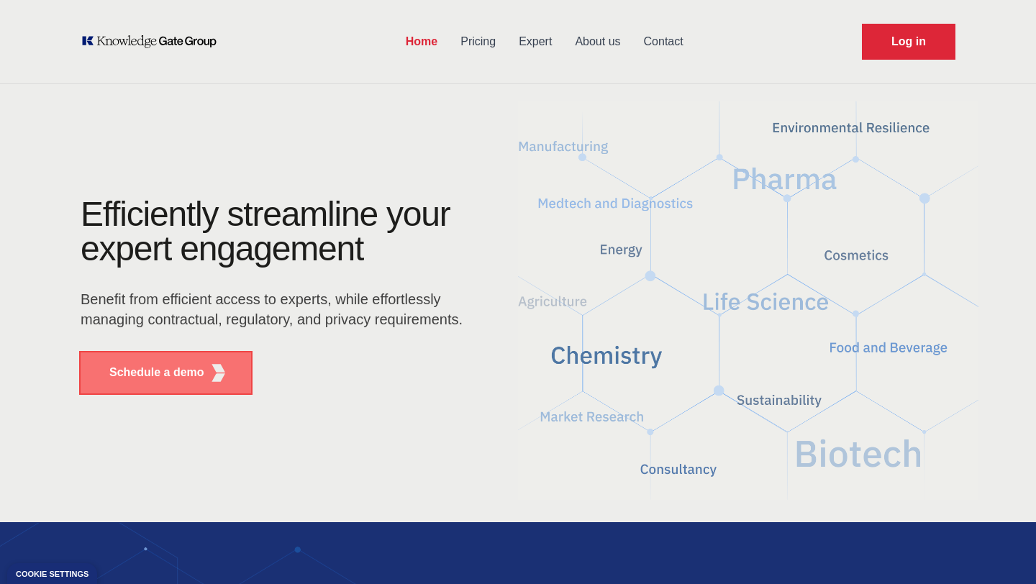
click at [178, 359] on button "Schedule a demo" at bounding box center [166, 373] width 171 height 41
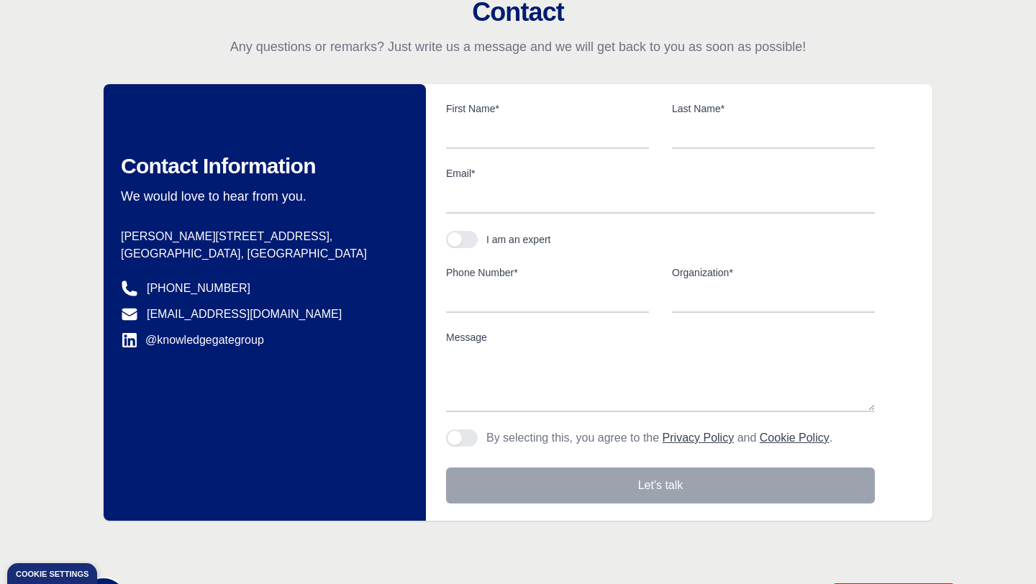
scroll to position [516, 0]
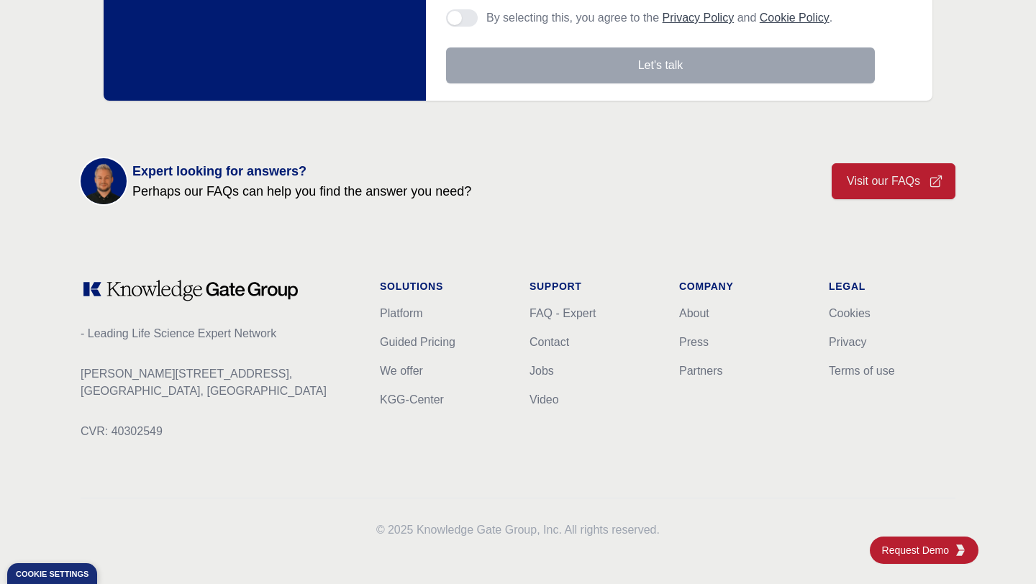
click at [874, 212] on div "Expert looking for answers? Perhaps our FAQs can help you find the answer you n…" at bounding box center [518, 182] width 921 height 104
click at [874, 196] on link "Visit our FAQs" at bounding box center [894, 181] width 124 height 36
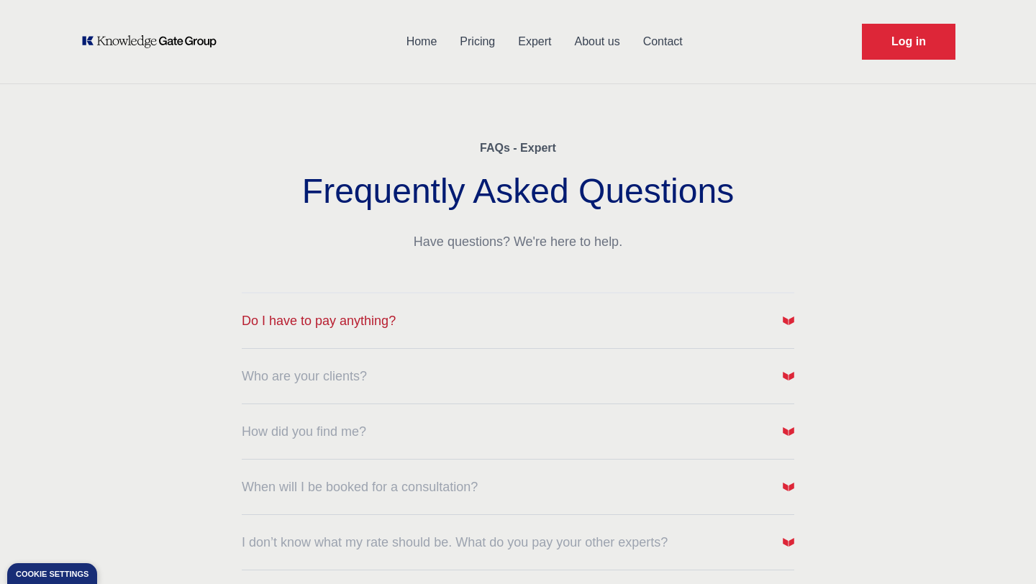
click at [467, 324] on button "Do I have to pay anything?" at bounding box center [518, 321] width 553 height 20
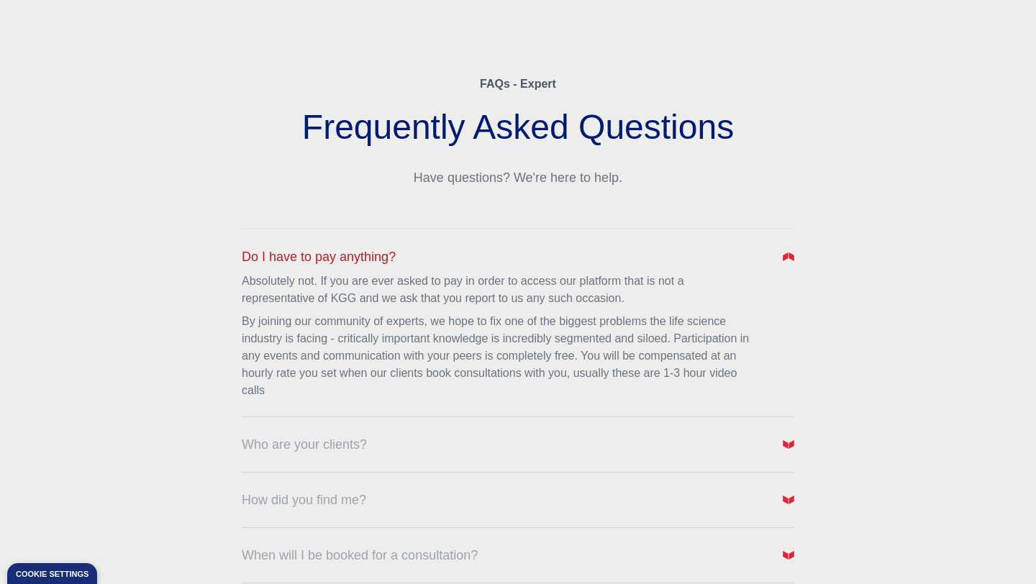
scroll to position [76, 0]
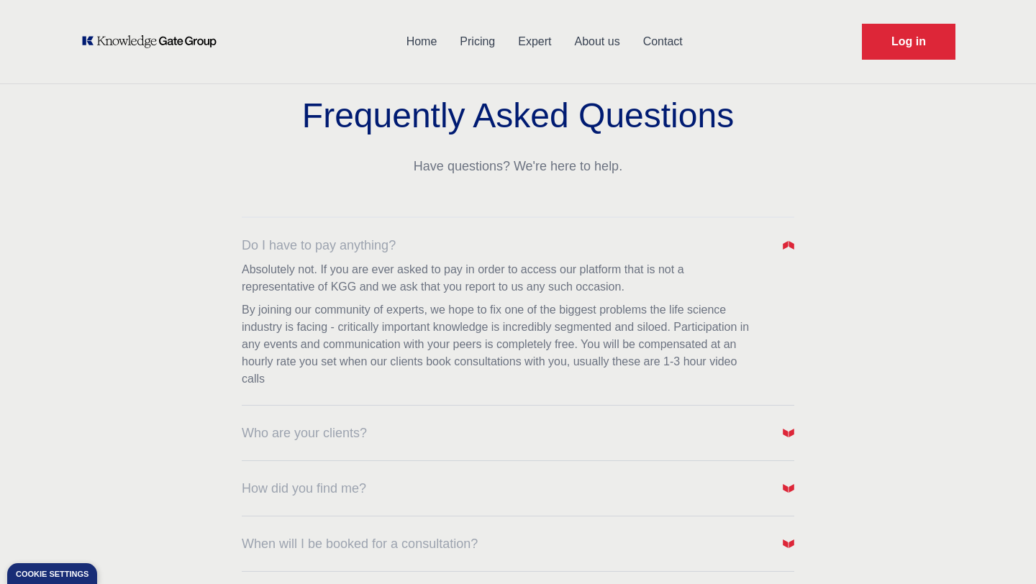
click at [350, 449] on dl "Do I have to pay anything? Absolutely not. If you are ever asked to pay in orde…" at bounding box center [518, 534] width 553 height 635
click at [350, 440] on span "Who are your clients?" at bounding box center [304, 433] width 125 height 20
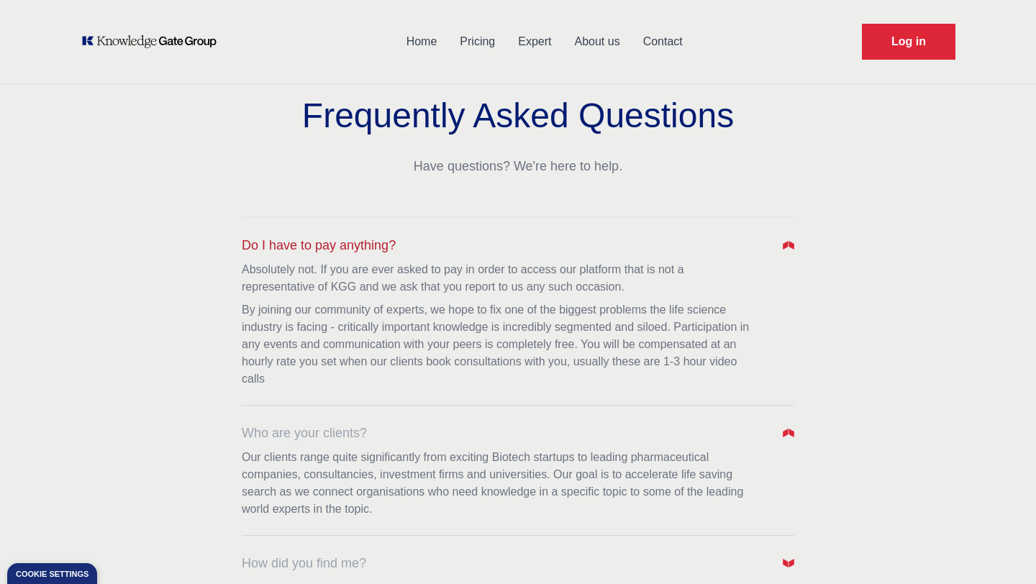
click at [348, 250] on span "Do I have to pay anything?" at bounding box center [319, 245] width 154 height 20
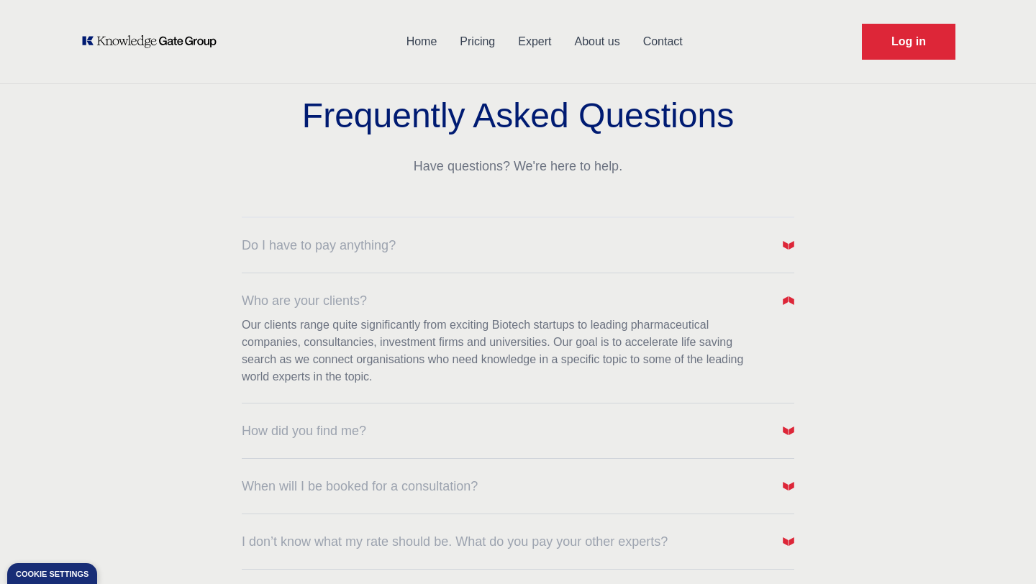
click at [325, 420] on div "How did you find me?" at bounding box center [518, 422] width 553 height 37
click at [322, 430] on span "How did you find me?" at bounding box center [304, 431] width 124 height 20
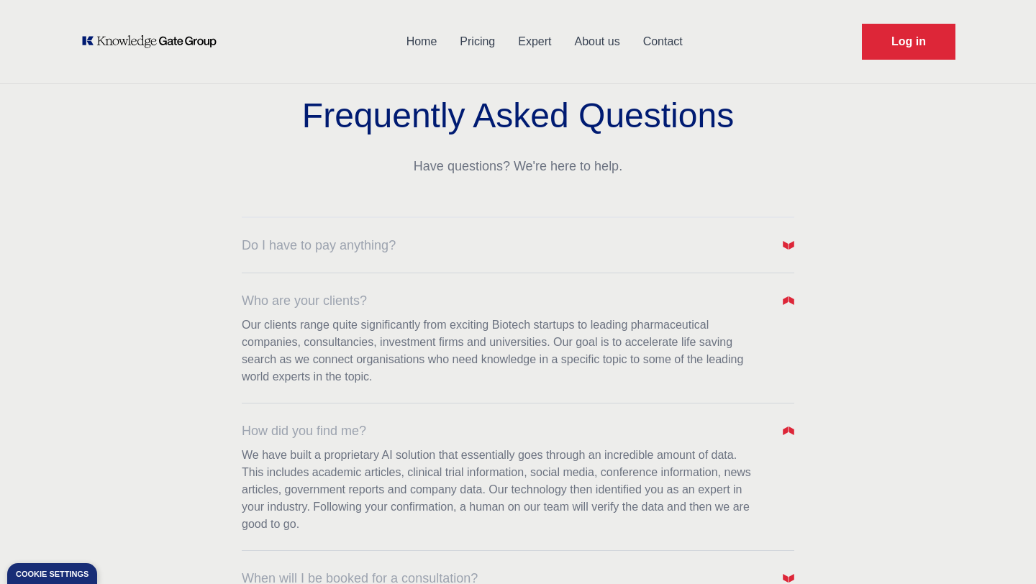
click at [782, 311] on div "Who are your clients? Our clients range quite significantly from exciting Biote…" at bounding box center [518, 329] width 553 height 112
click at [785, 299] on img "button" at bounding box center [789, 301] width 12 height 12
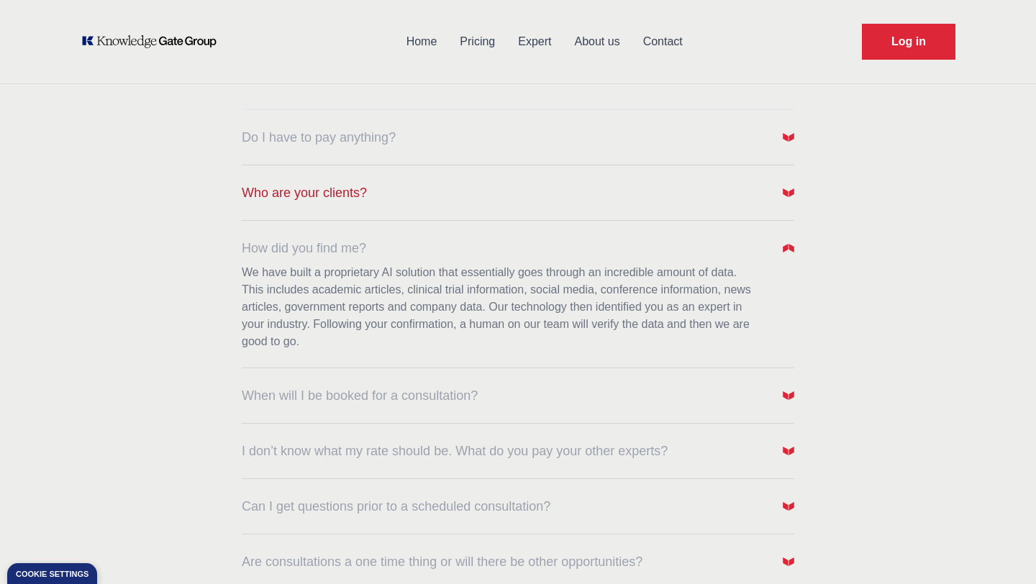
scroll to position [218, 0]
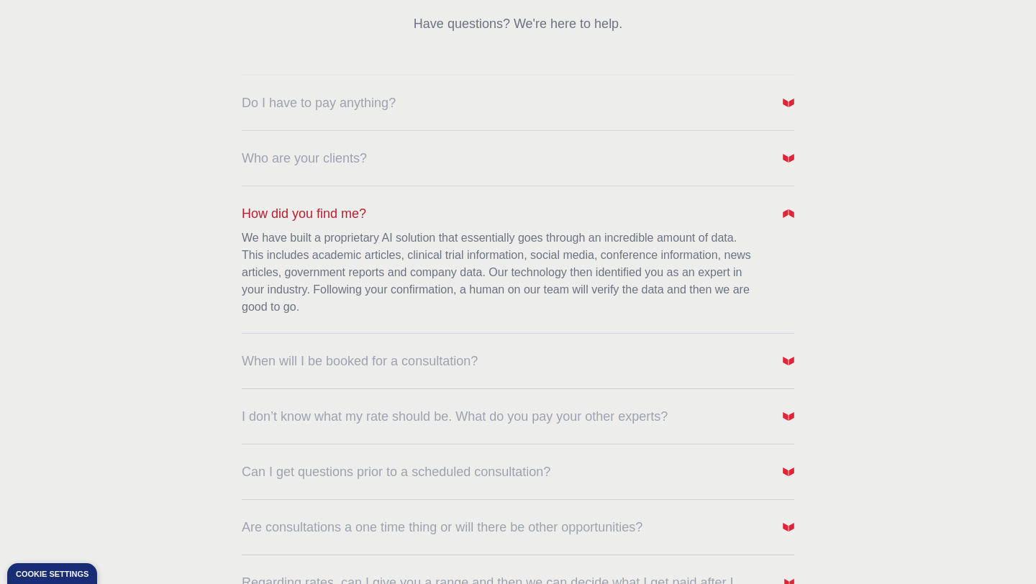
click at [784, 214] on img "button" at bounding box center [789, 214] width 12 height 12
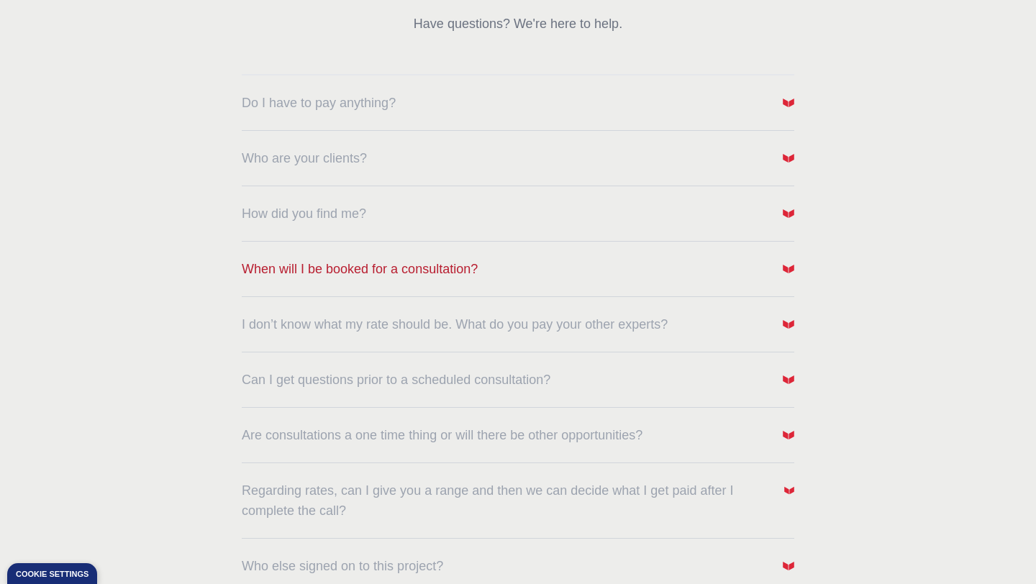
click at [781, 270] on button "When will I be booked for a consultation?" at bounding box center [518, 269] width 553 height 20
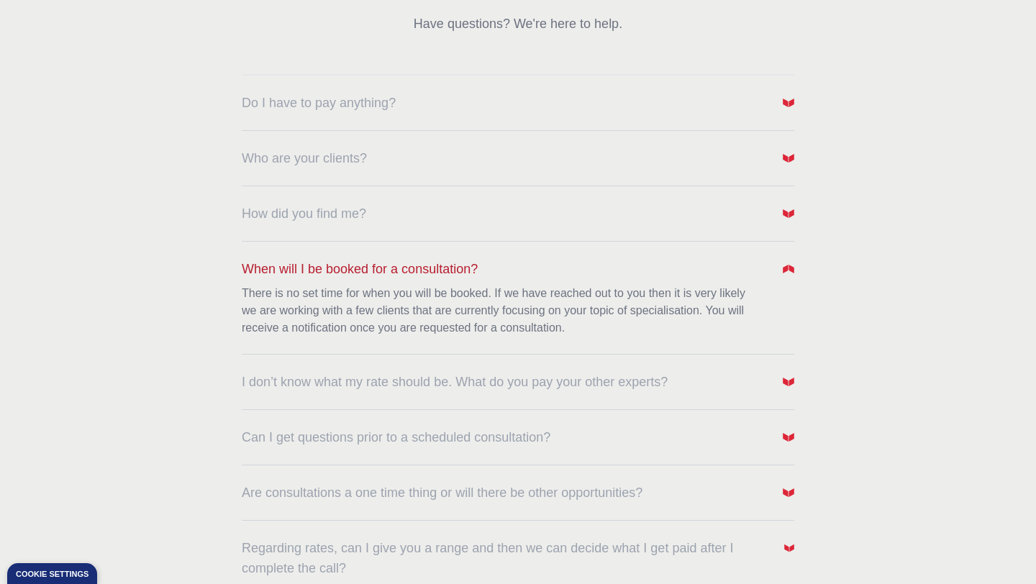
click at [781, 270] on button "When will I be booked for a consultation?" at bounding box center [518, 269] width 553 height 20
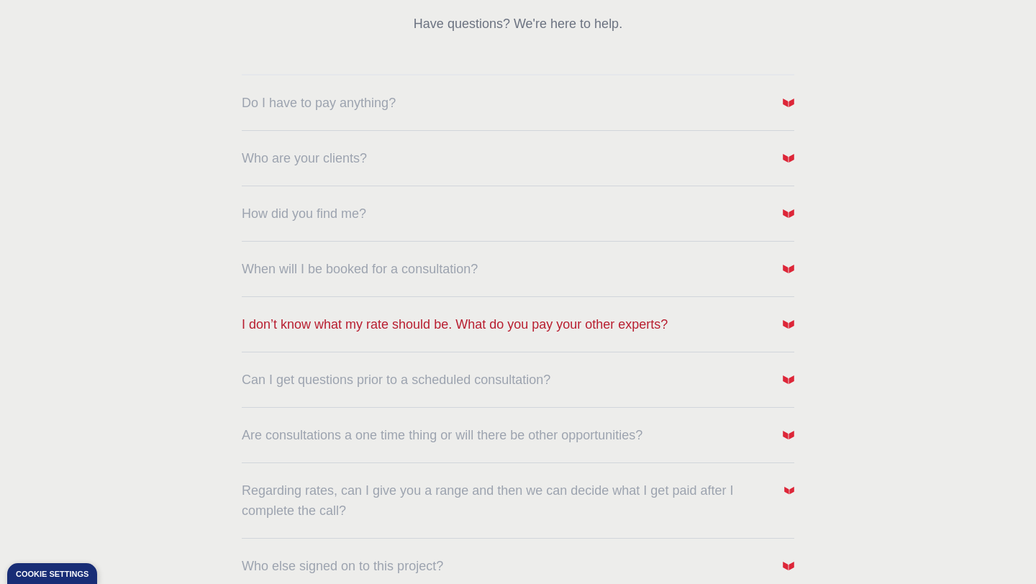
click at [788, 327] on img "button" at bounding box center [789, 325] width 12 height 12
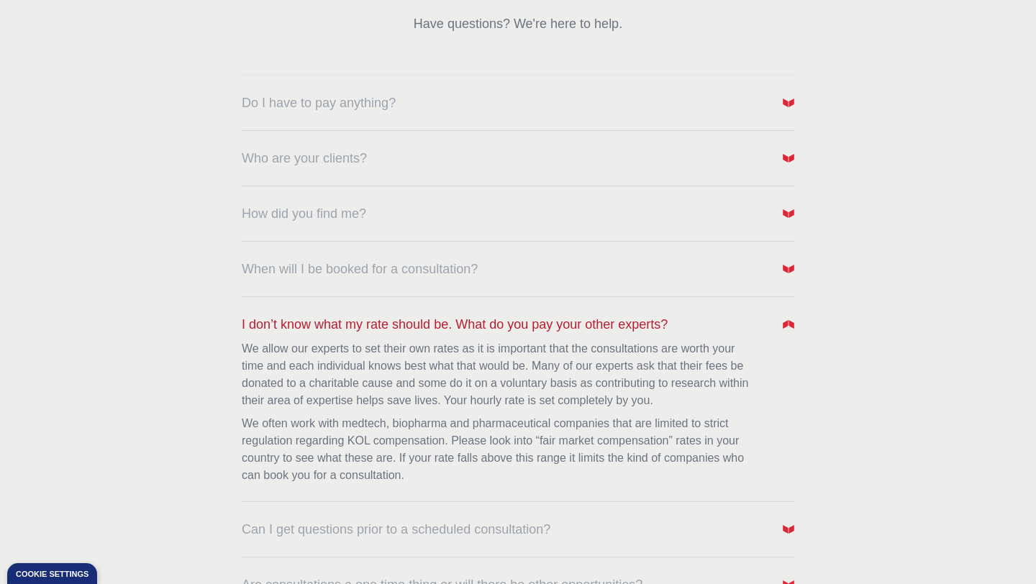
click at [788, 327] on img "button" at bounding box center [789, 325] width 12 height 12
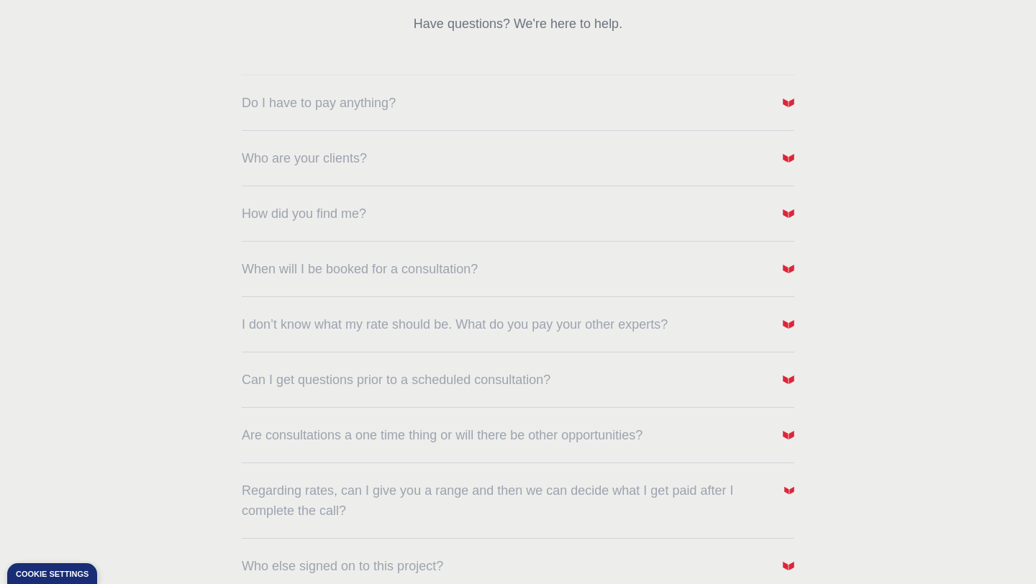
click at [786, 394] on dl "Do I have to pay anything? Who are your clients? How did you find me? When will…" at bounding box center [518, 325] width 553 height 502
click at [789, 375] on img "button" at bounding box center [789, 380] width 12 height 12
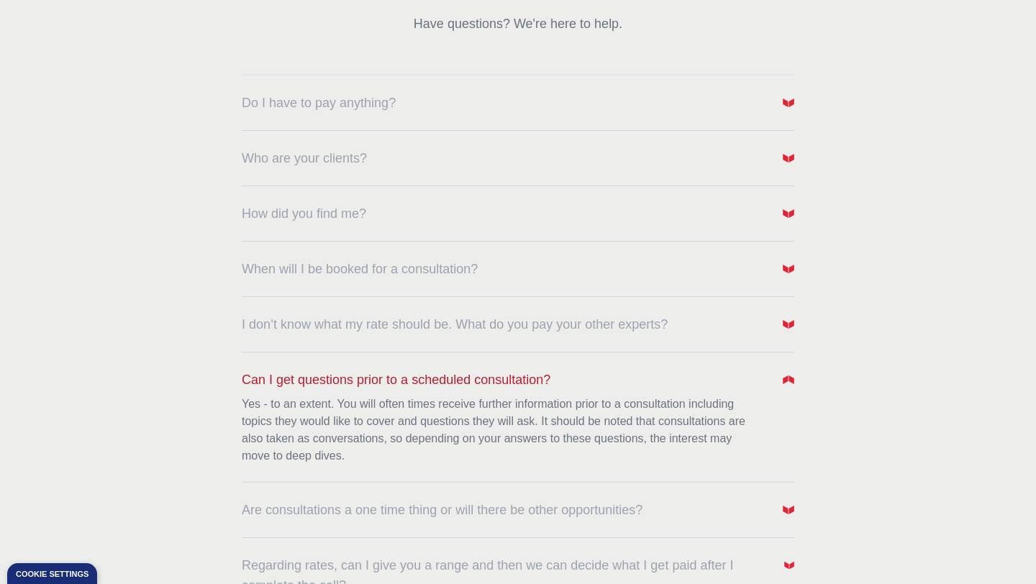
click at [789, 375] on img "button" at bounding box center [789, 380] width 12 height 12
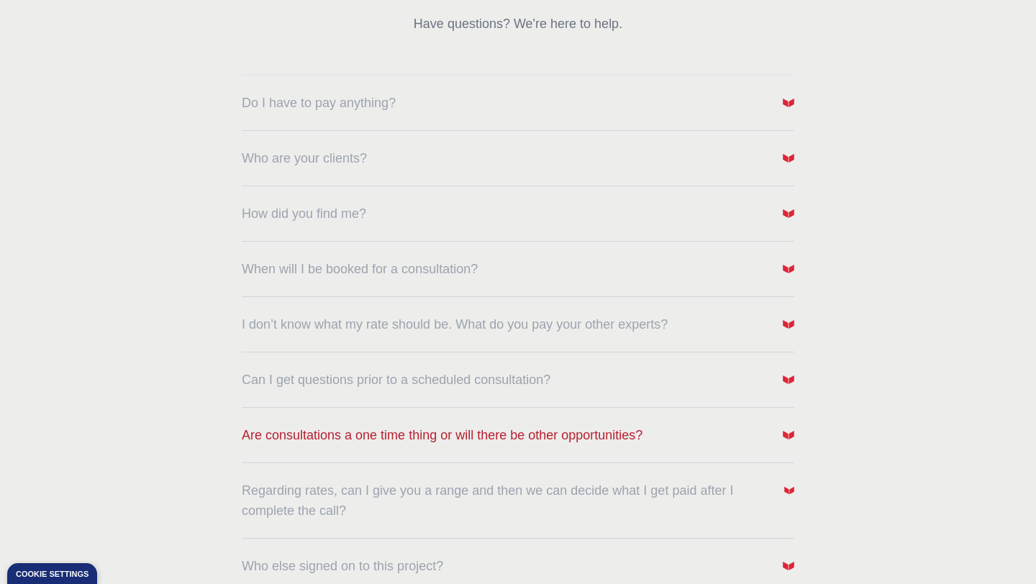
click at [788, 437] on img "button" at bounding box center [789, 436] width 12 height 12
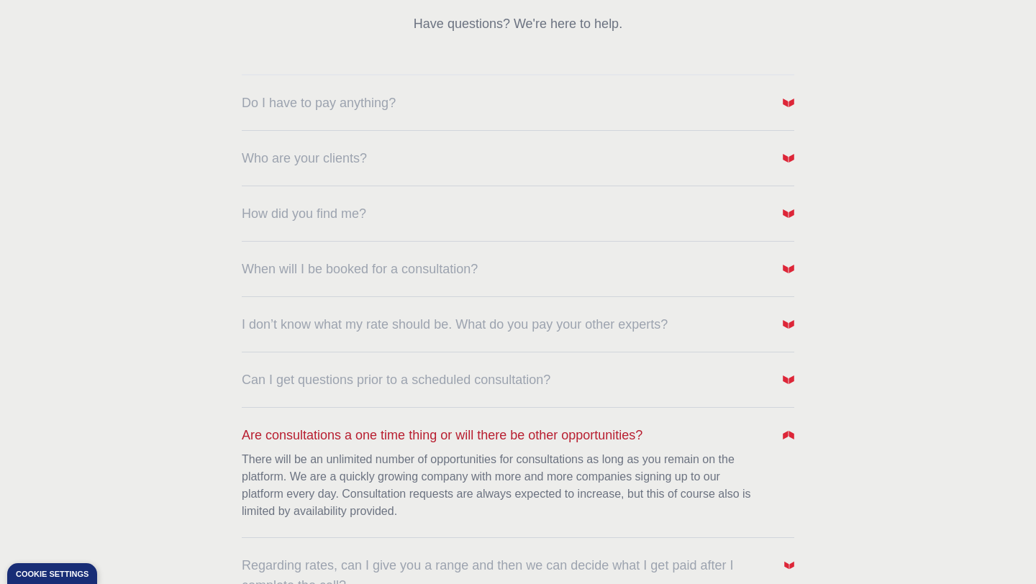
click at [788, 437] on img "button" at bounding box center [789, 436] width 12 height 12
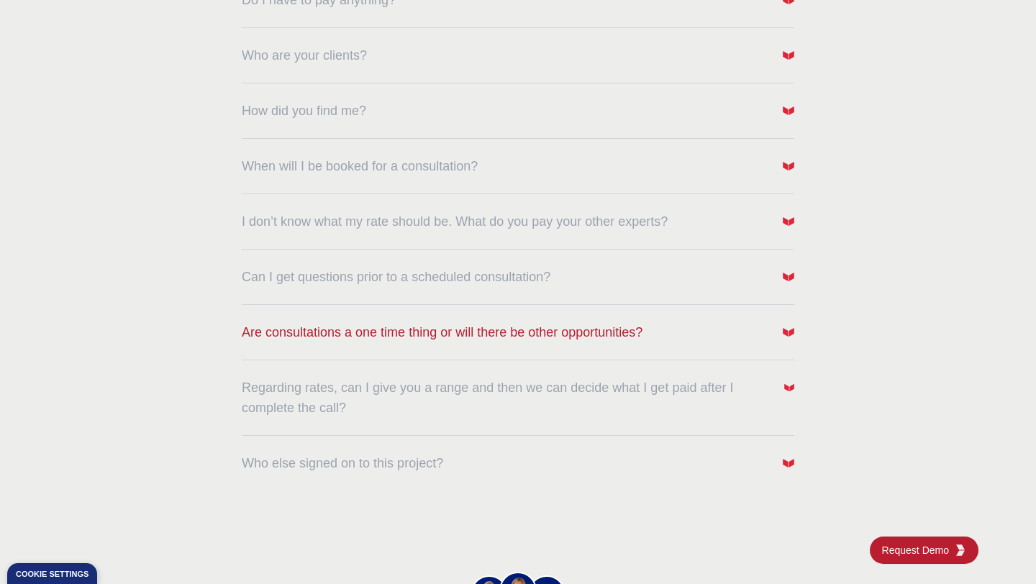
scroll to position [337, 0]
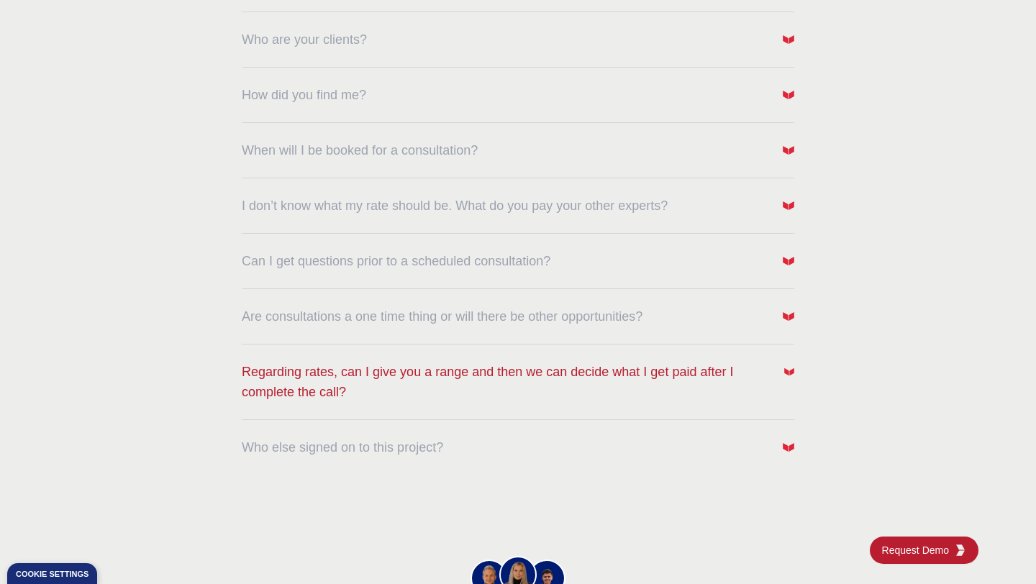
click at [793, 377] on span "button" at bounding box center [789, 372] width 10 height 20
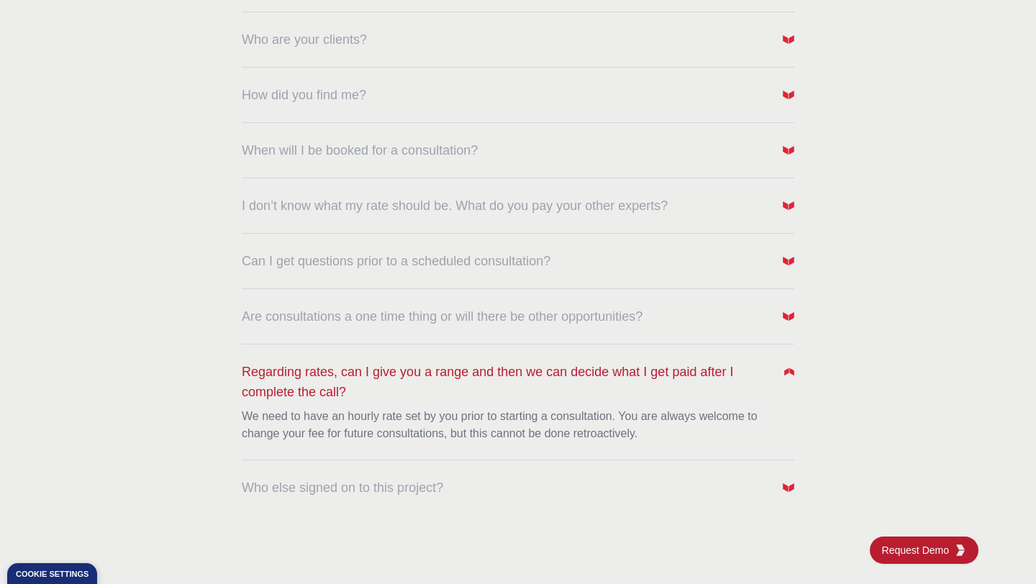
click at [793, 377] on span "button" at bounding box center [789, 372] width 10 height 20
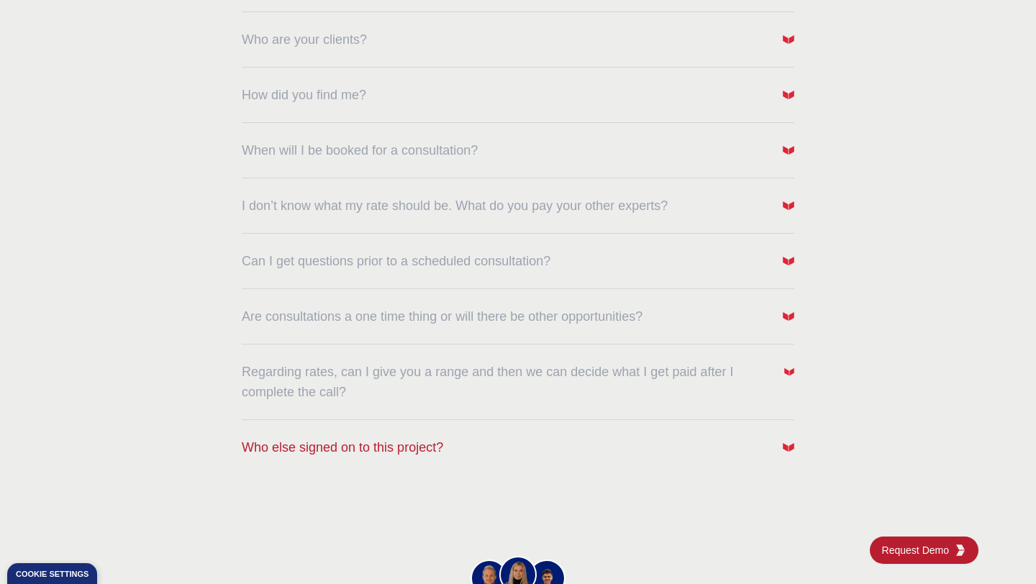
click at [782, 444] on button "Who else signed on to this project?" at bounding box center [518, 448] width 553 height 20
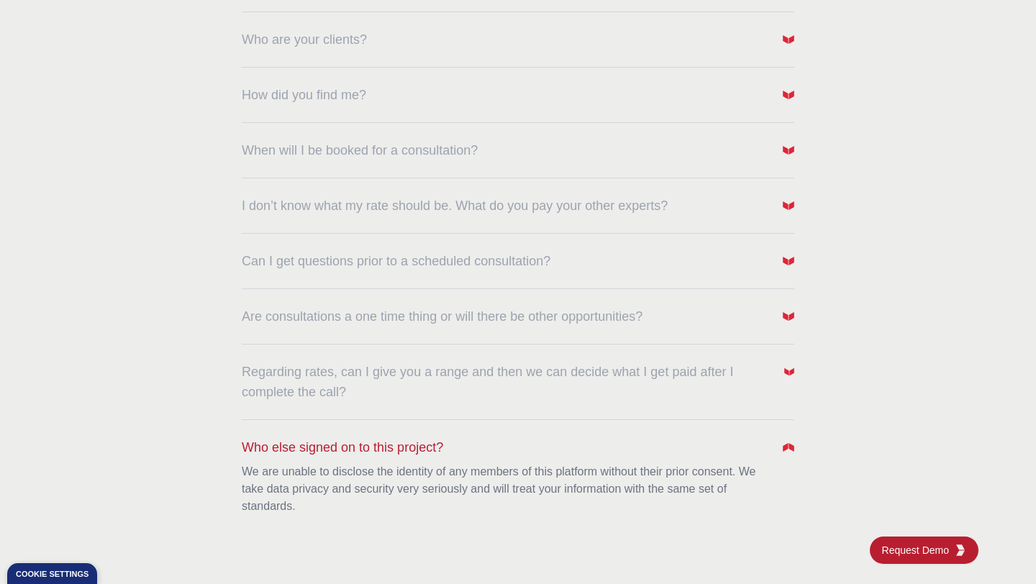
click at [782, 444] on button "Who else signed on to this project?" at bounding box center [518, 448] width 553 height 20
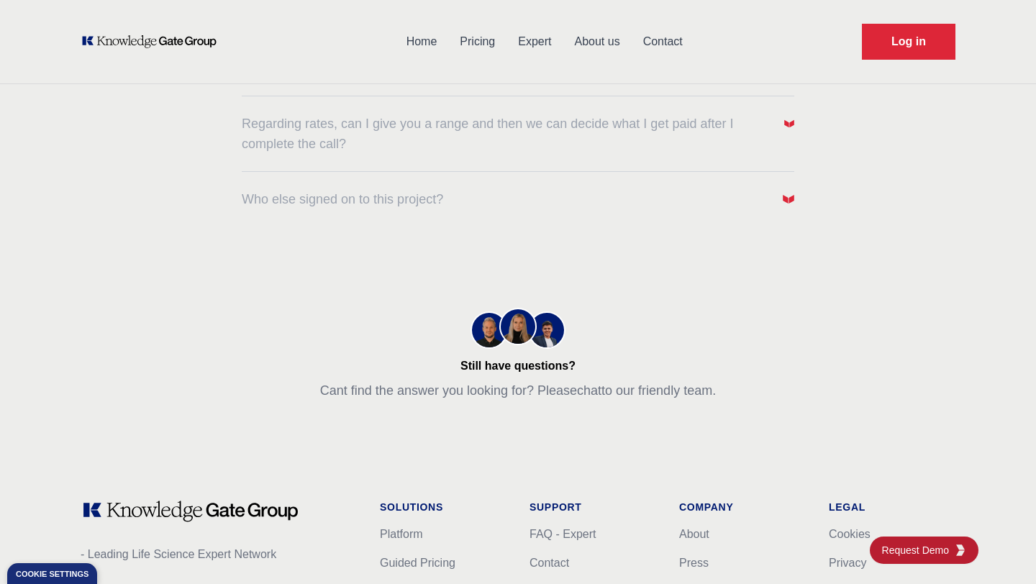
scroll to position [584, 0]
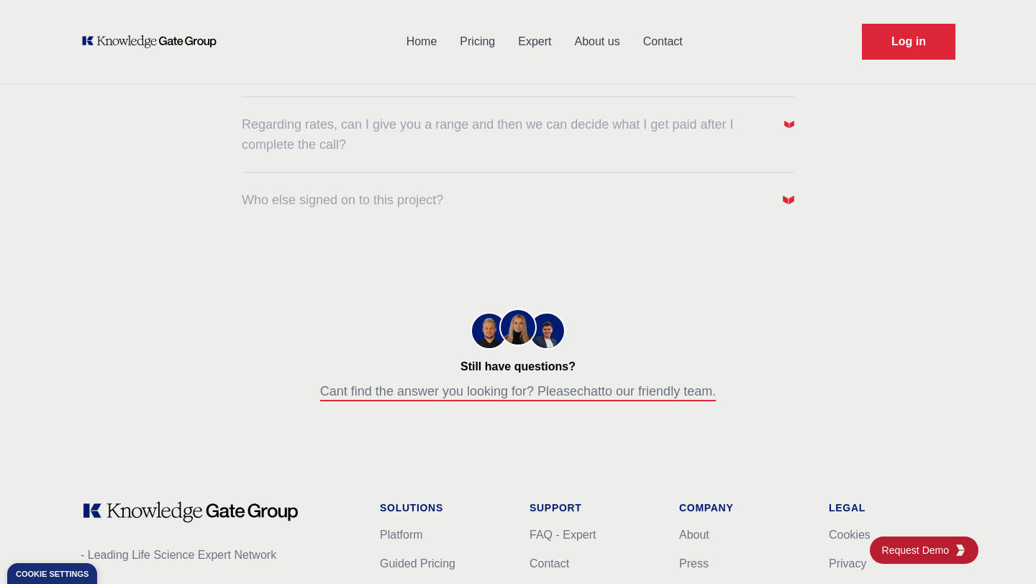
click at [455, 388] on p "Cant find the answer you looking for? Please chat to our friendly team." at bounding box center [518, 391] width 396 height 20
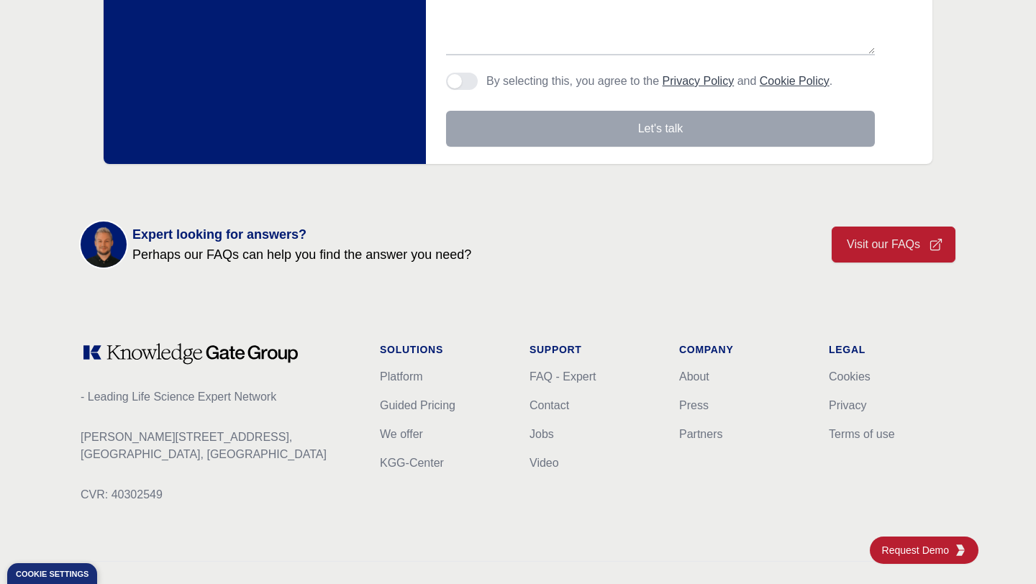
scroll to position [516, 0]
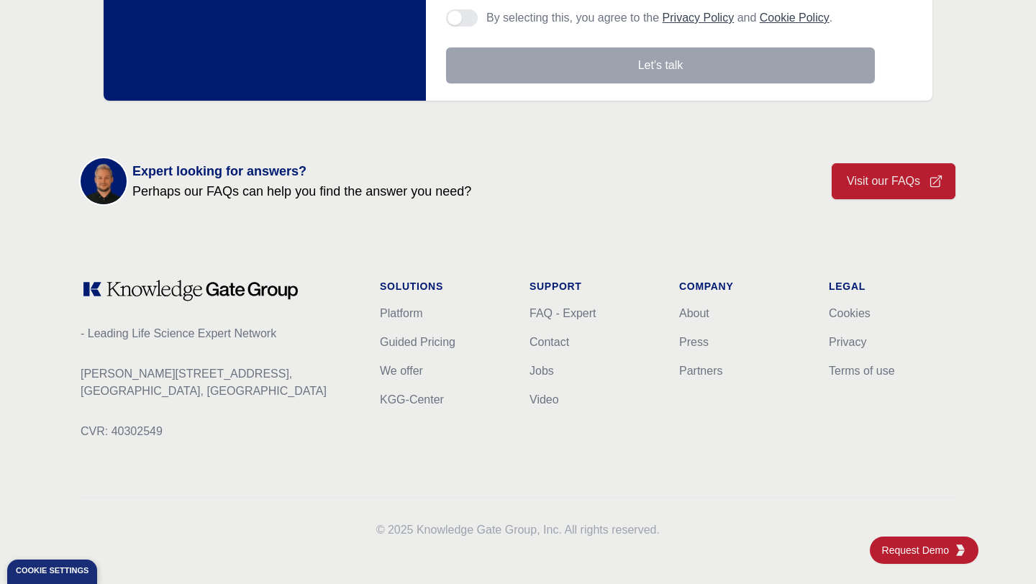
click at [64, 568] on div "Cookie settings" at bounding box center [52, 571] width 73 height 8
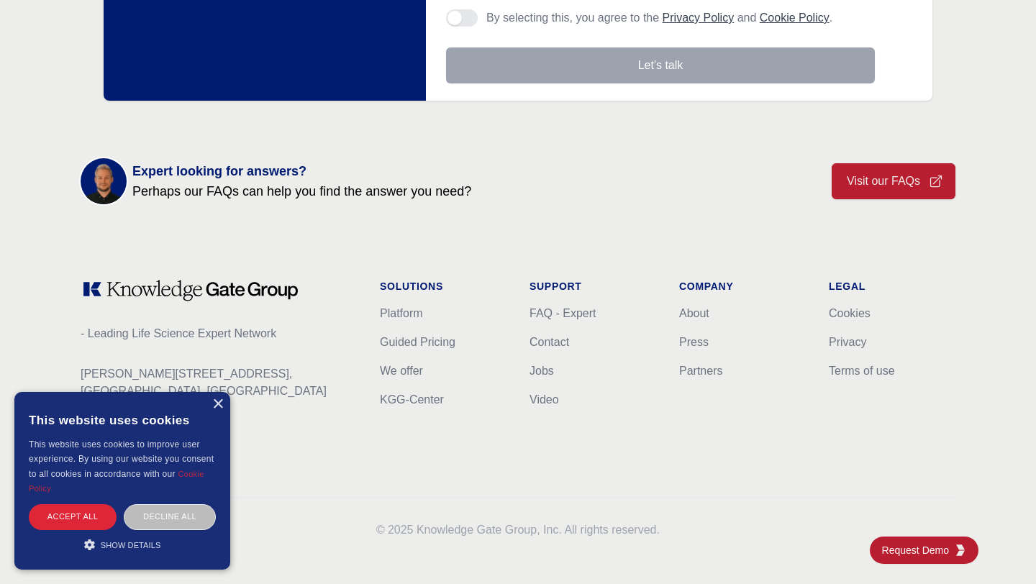
click at [196, 479] on div "This website uses cookies to improve user experience. By using our website you …" at bounding box center [122, 467] width 187 height 59
click at [190, 476] on link "Cookie Policy" at bounding box center [117, 481] width 176 height 23
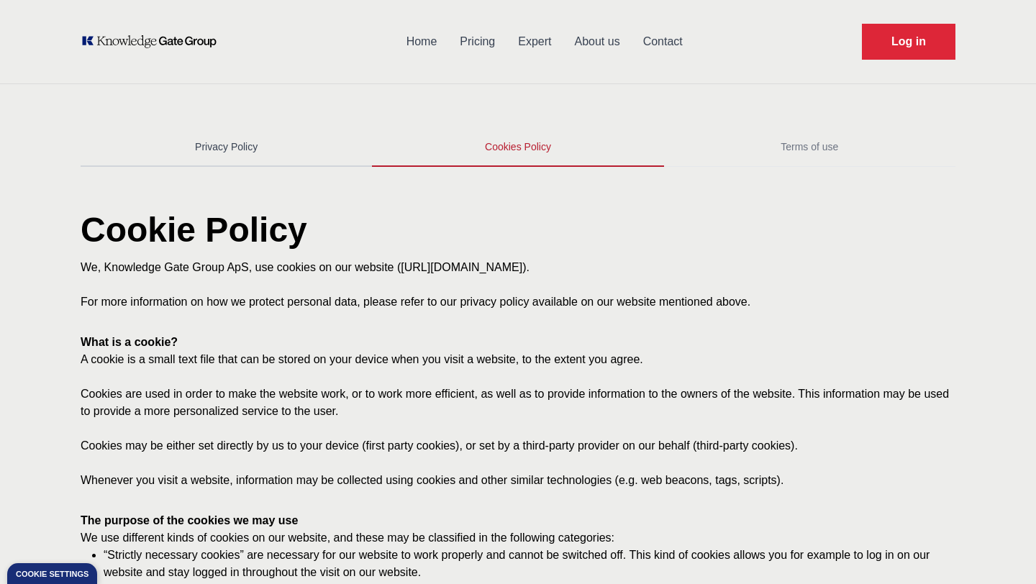
click at [215, 145] on link "Privacy Policy" at bounding box center [226, 147] width 291 height 39
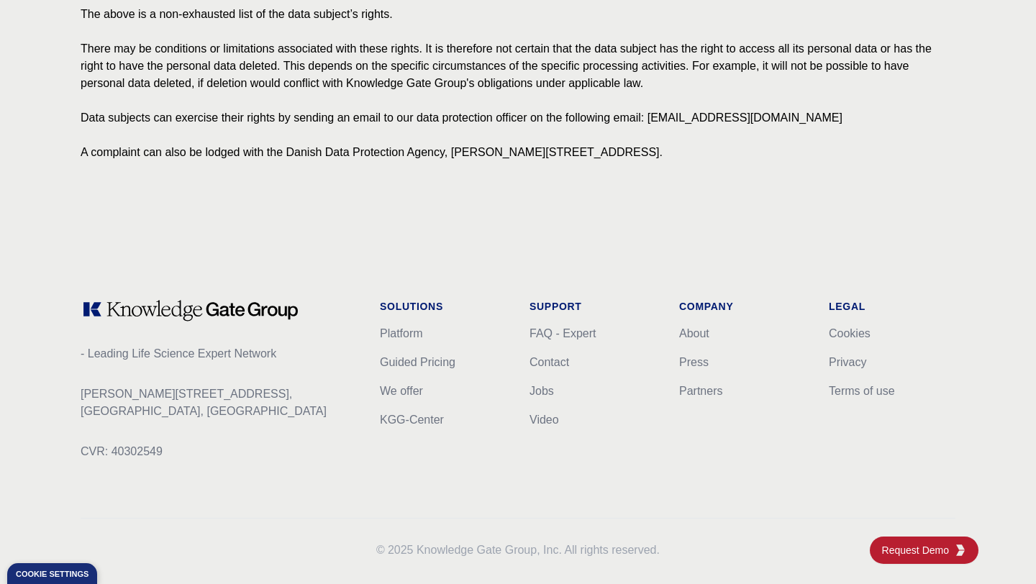
scroll to position [1667, 0]
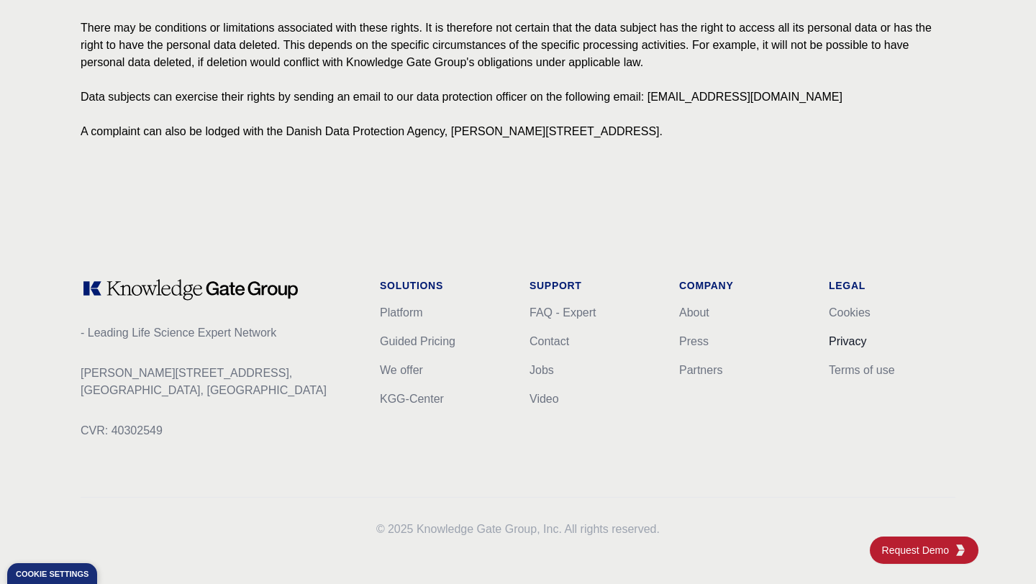
click at [838, 336] on link "Privacy" at bounding box center [847, 341] width 37 height 12
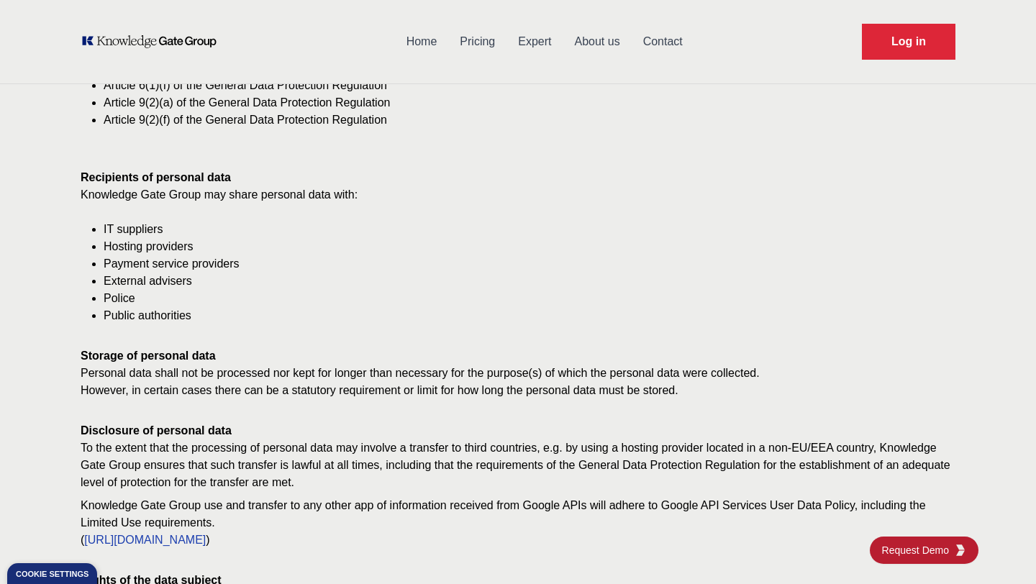
scroll to position [0, 0]
